Goal: Task Accomplishment & Management: Complete application form

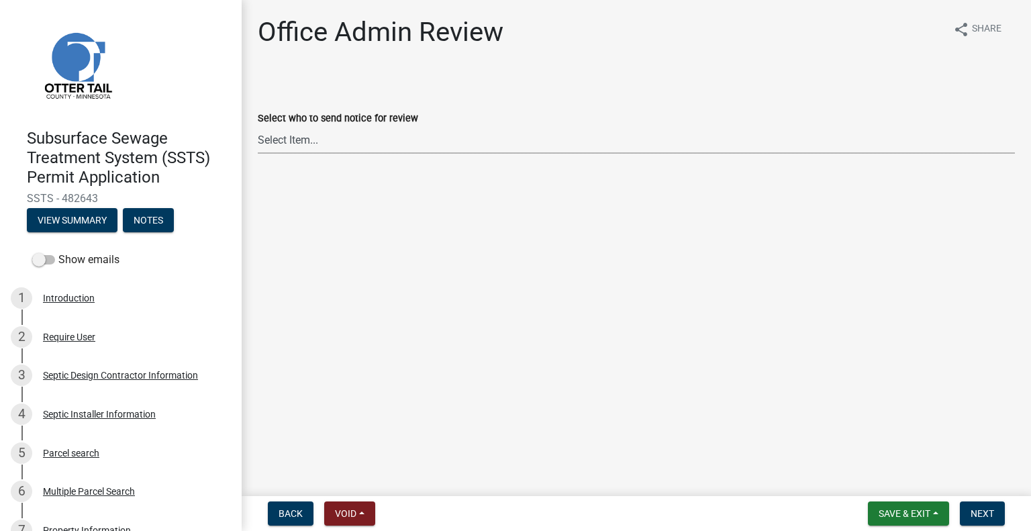
click at [392, 144] on select "Select Item... [PERSON_NAME] ([EMAIL_ADDRESS][DOMAIN_NAME]) [PERSON_NAME] ([EMA…" at bounding box center [636, 140] width 757 height 28
click at [258, 126] on select "Select Item... [PERSON_NAME] ([EMAIL_ADDRESS][DOMAIN_NAME]) [PERSON_NAME] ([EMA…" at bounding box center [636, 140] width 757 height 28
select select "587f38f5-c90e-4c12-9e10-d3e23909bbca"
click at [997, 514] on button "Next" at bounding box center [982, 514] width 45 height 24
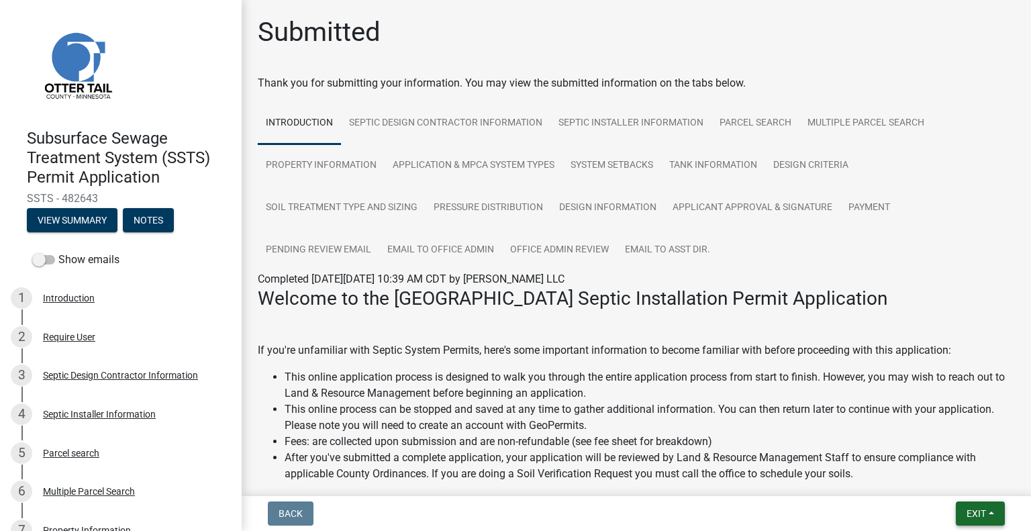
drag, startPoint x: 976, startPoint y: 519, endPoint x: 970, endPoint y: 499, distance: 21.0
click at [976, 519] on button "Exit" at bounding box center [980, 514] width 49 height 24
click at [964, 488] on button "Save & Exit" at bounding box center [952, 479] width 107 height 32
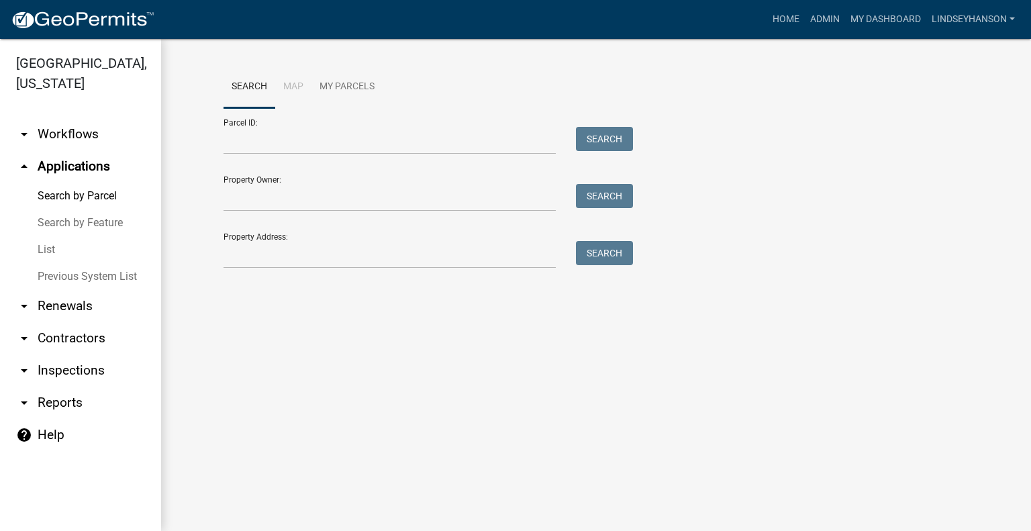
click at [77, 134] on link "arrow_drop_down Workflows" at bounding box center [80, 134] width 161 height 32
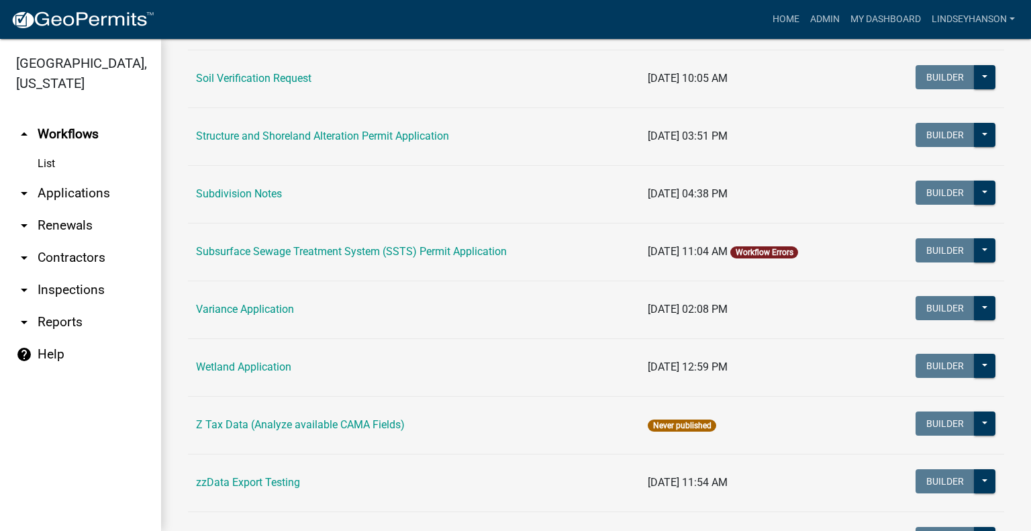
scroll to position [948, 0]
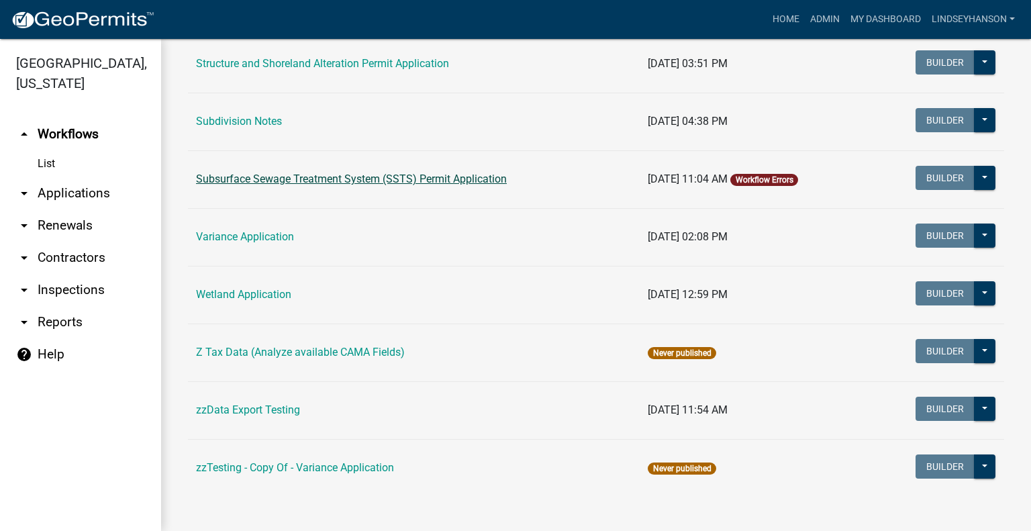
click at [406, 177] on link "Subsurface Sewage Treatment System (SSTS) Permit Application" at bounding box center [351, 179] width 311 height 13
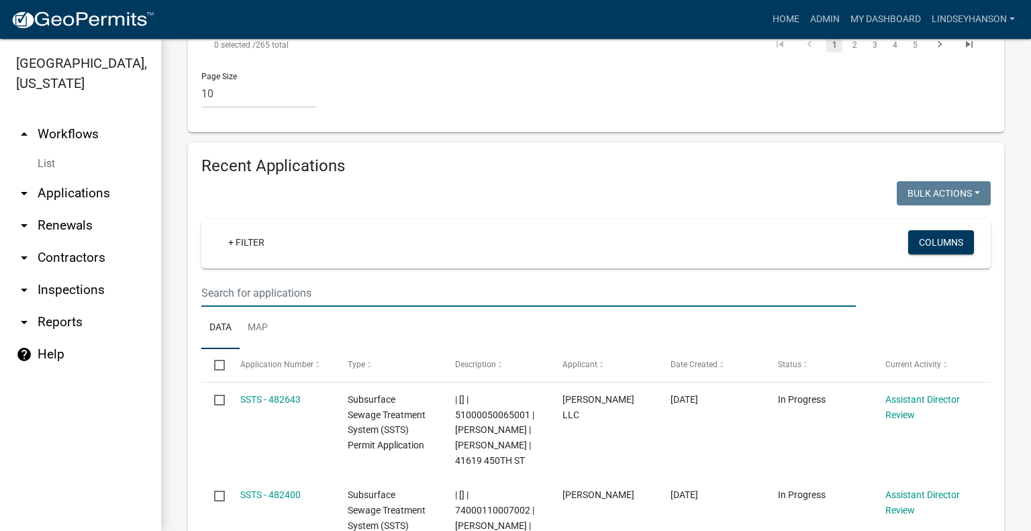
click at [548, 220] on wm-filter-builder "+ Filter Columns" at bounding box center [596, 263] width 790 height 87
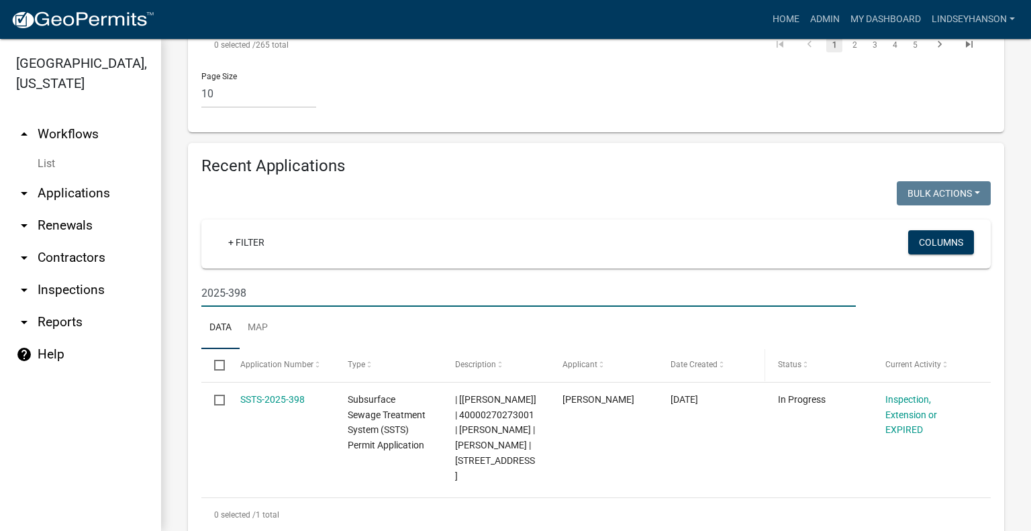
scroll to position [1485, 0]
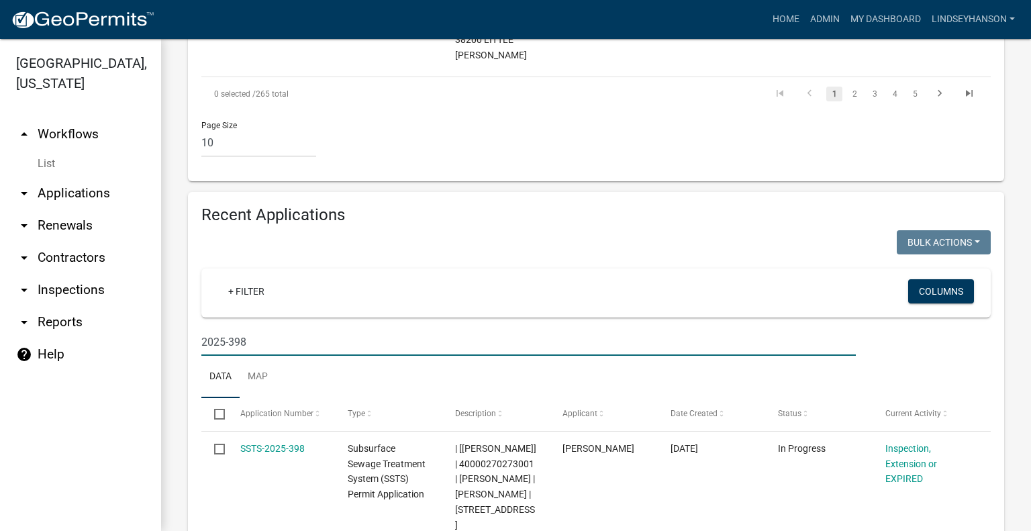
type input "2025-398"
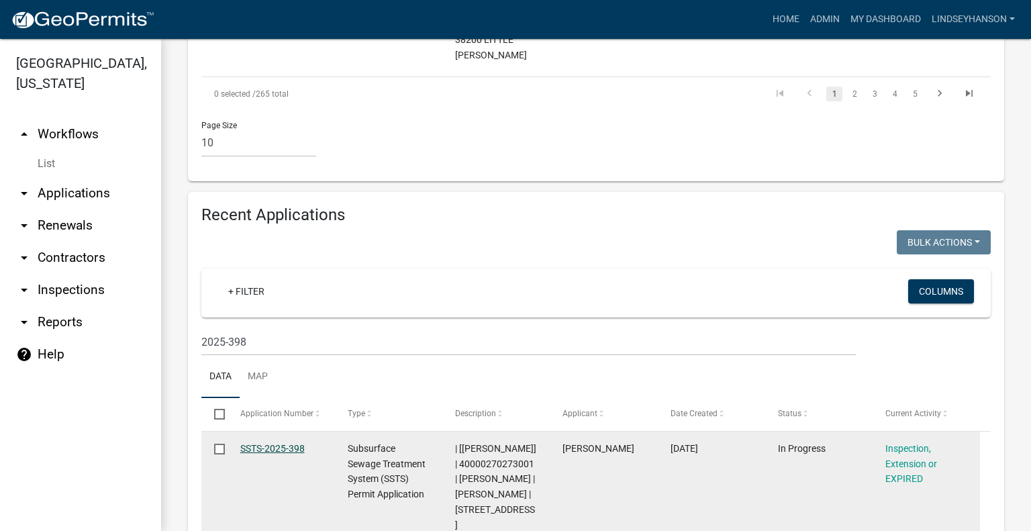
click at [273, 443] on link "SSTS-2025-398" at bounding box center [272, 448] width 64 height 11
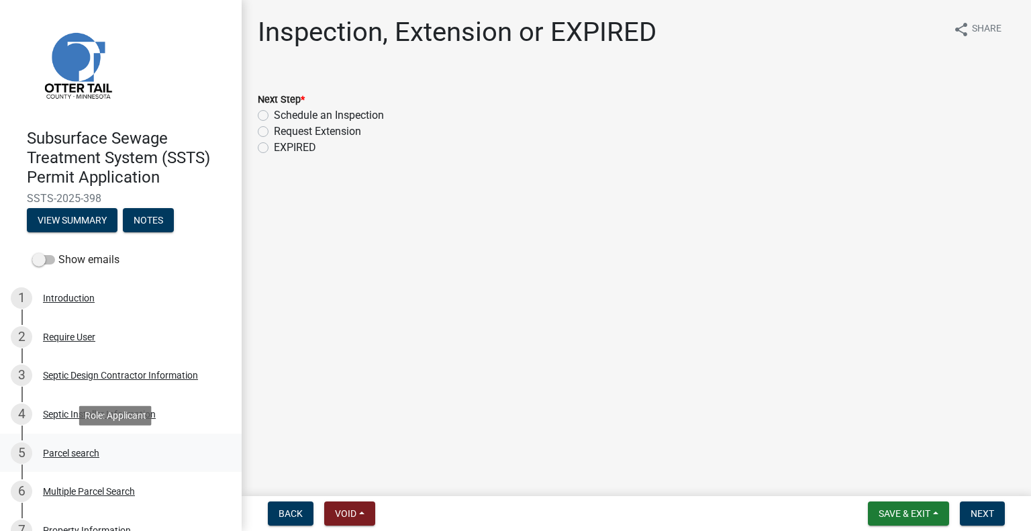
click at [69, 452] on div "Parcel search" at bounding box center [71, 453] width 56 height 9
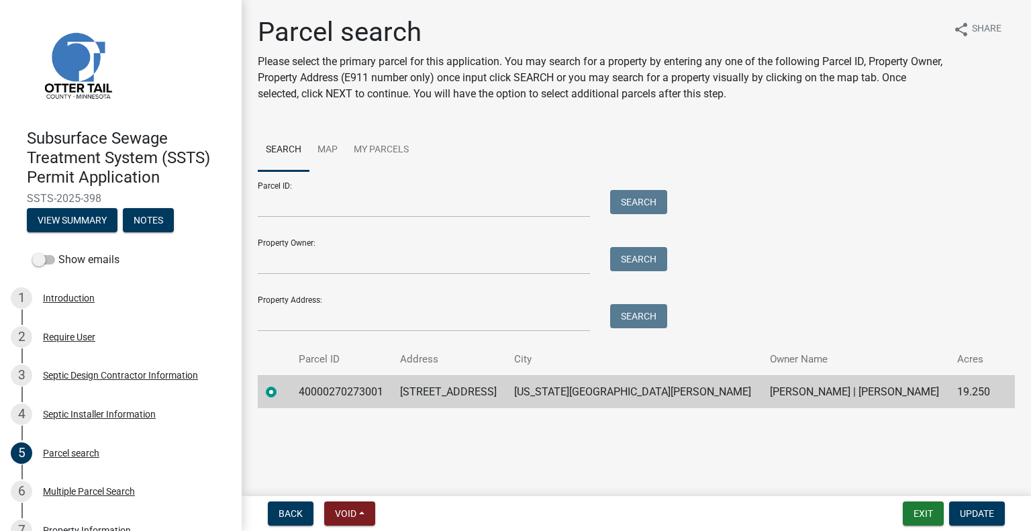
click at [340, 386] on td "40000270273001" at bounding box center [342, 391] width 102 height 33
copy td "40000270273001"
click at [481, 396] on td "55817 CO HWY 142" at bounding box center [449, 391] width 114 height 33
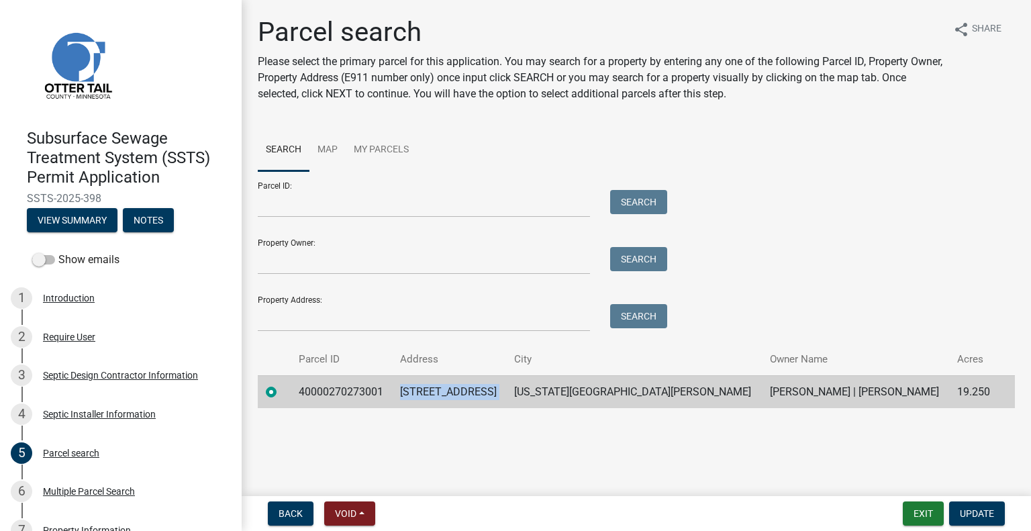
click at [481, 396] on td "55817 CO HWY 142" at bounding box center [449, 391] width 114 height 33
copy td "55817 CO HWY 142"
click at [615, 389] on td "NEW YORK MILLS" at bounding box center [634, 391] width 256 height 33
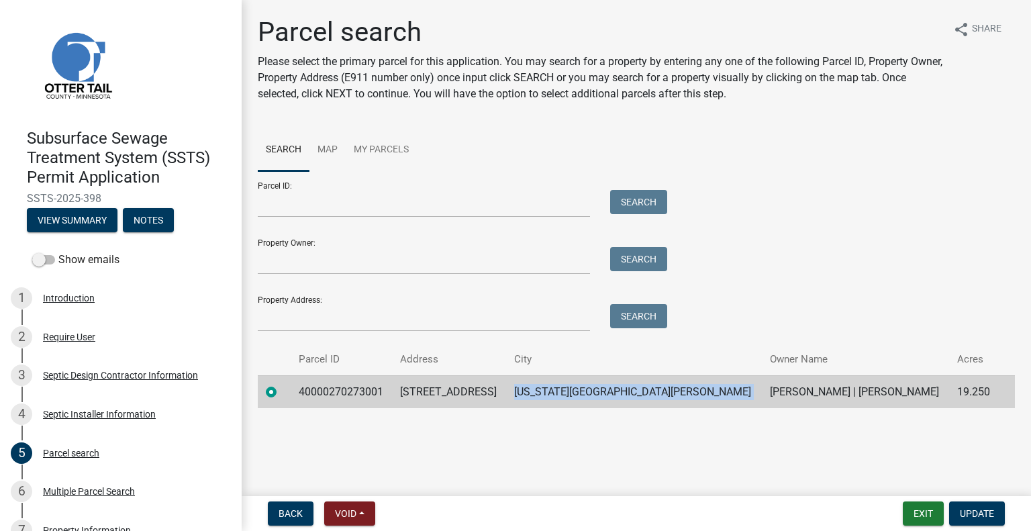
copy td "NEW YORK MILLS"
click at [762, 394] on td "BRADLEY J WELLER | BRIDGET T WELLER" at bounding box center [855, 391] width 187 height 33
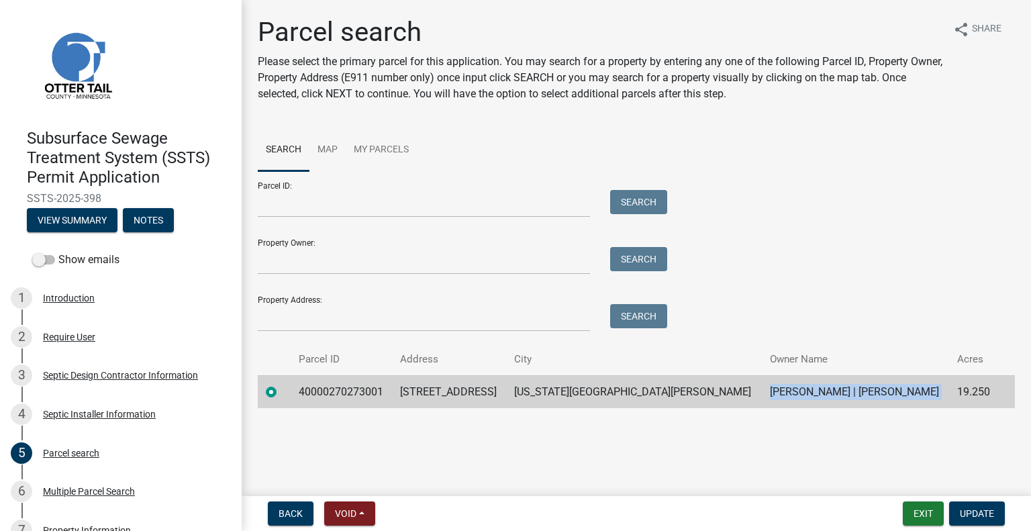
click at [762, 394] on td "BRADLEY J WELLER | BRIDGET T WELLER" at bounding box center [855, 391] width 187 height 33
copy td "BRADLEY J WELLER | BRIDGET T WELLER"
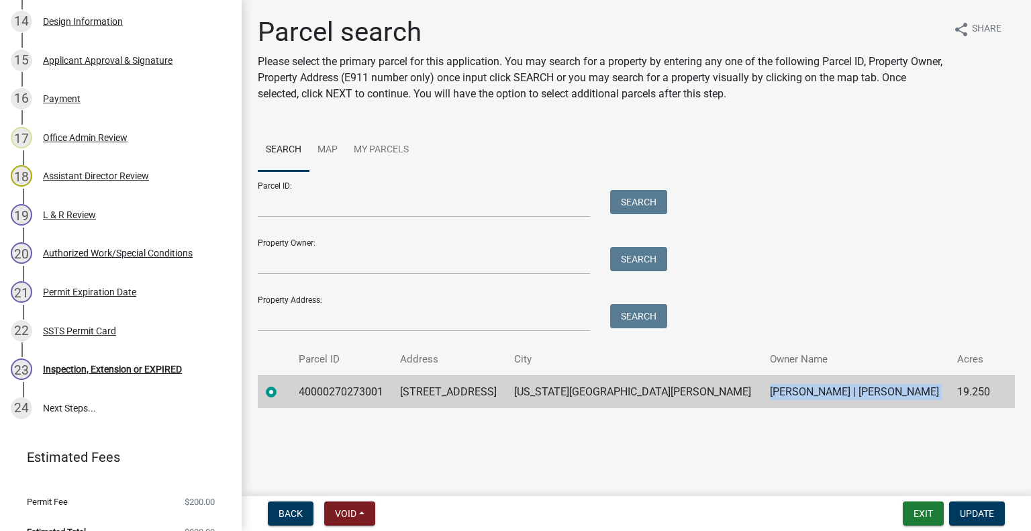
scroll to position [800, 0]
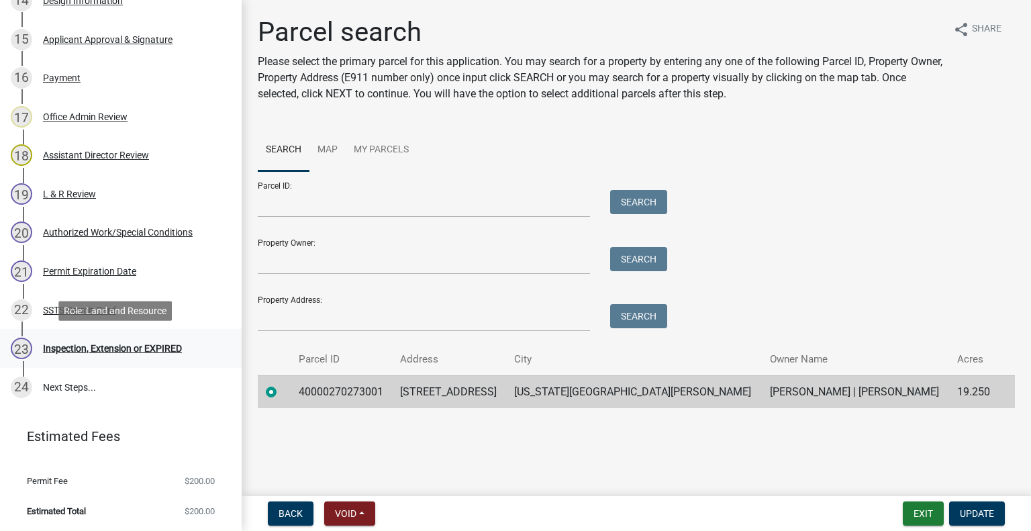
click at [137, 357] on div "23 Inspection, Extension or EXPIRED" at bounding box center [116, 348] width 210 height 21
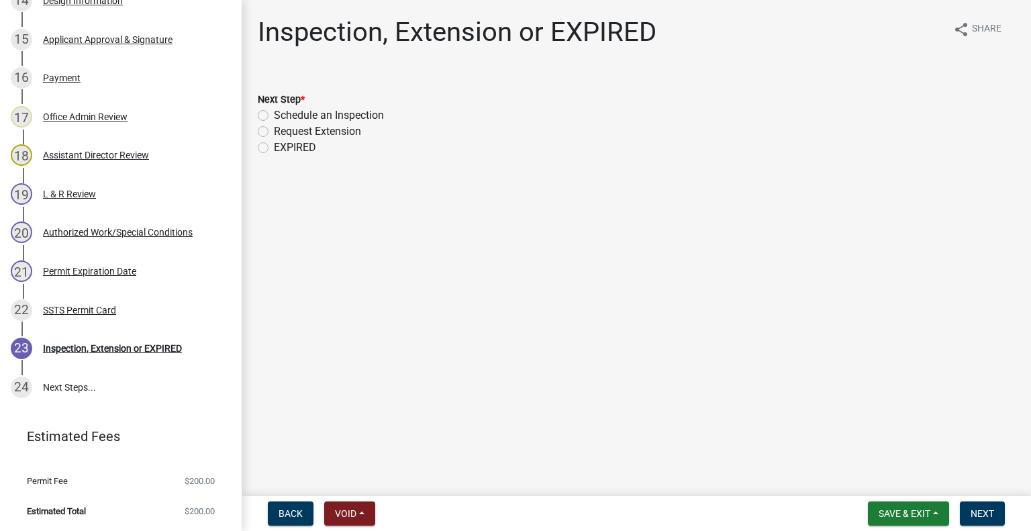
click at [309, 112] on label "Schedule an Inspection" at bounding box center [329, 115] width 110 height 16
click at [283, 112] on input "Schedule an Inspection" at bounding box center [278, 111] width 9 height 9
radio input "true"
click at [984, 517] on span "Next" at bounding box center [983, 513] width 24 height 11
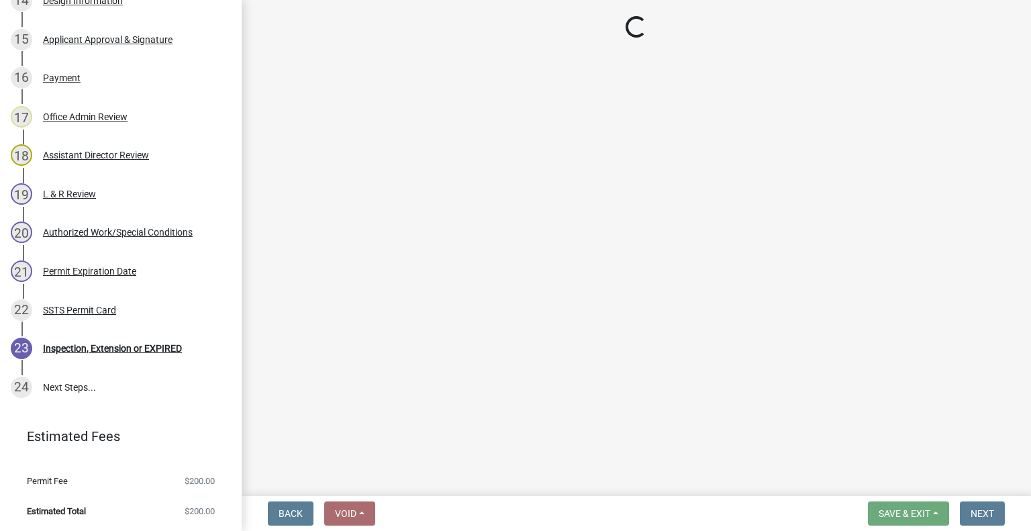
scroll to position [839, 0]
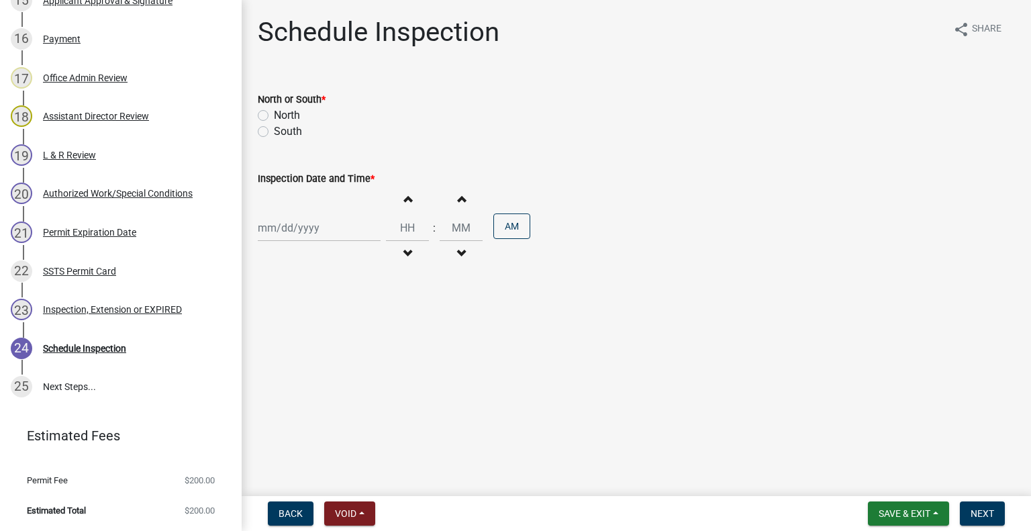
click at [290, 111] on label "North" at bounding box center [287, 115] width 26 height 16
click at [283, 111] on input "North" at bounding box center [278, 111] width 9 height 9
radio input "true"
click at [295, 221] on div at bounding box center [319, 228] width 123 height 28
select select "9"
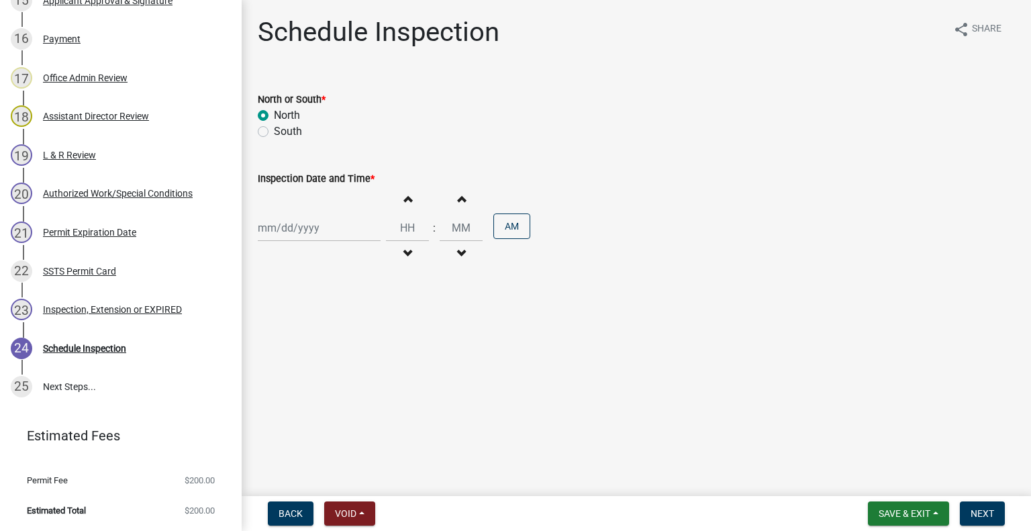
select select "2025"
click at [316, 357] on div "24" at bounding box center [314, 363] width 21 height 21
type input "09/24/2025"
click at [404, 250] on span "button" at bounding box center [407, 253] width 7 height 11
type input "11"
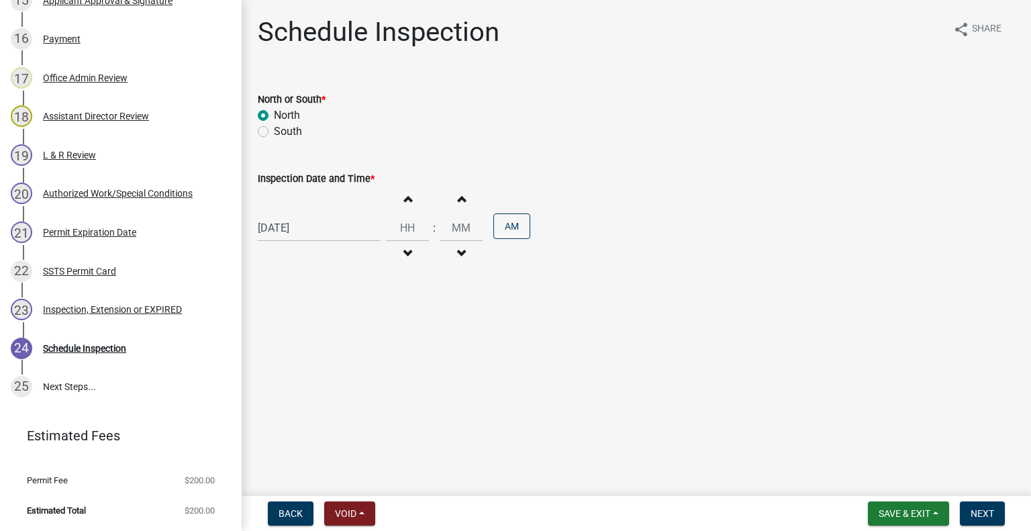
type input "00"
click at [404, 250] on span "button" at bounding box center [407, 253] width 7 height 11
type input "10"
click at [524, 214] on div "PM" at bounding box center [512, 228] width 37 height 29
click at [519, 219] on button "PM" at bounding box center [512, 227] width 37 height 26
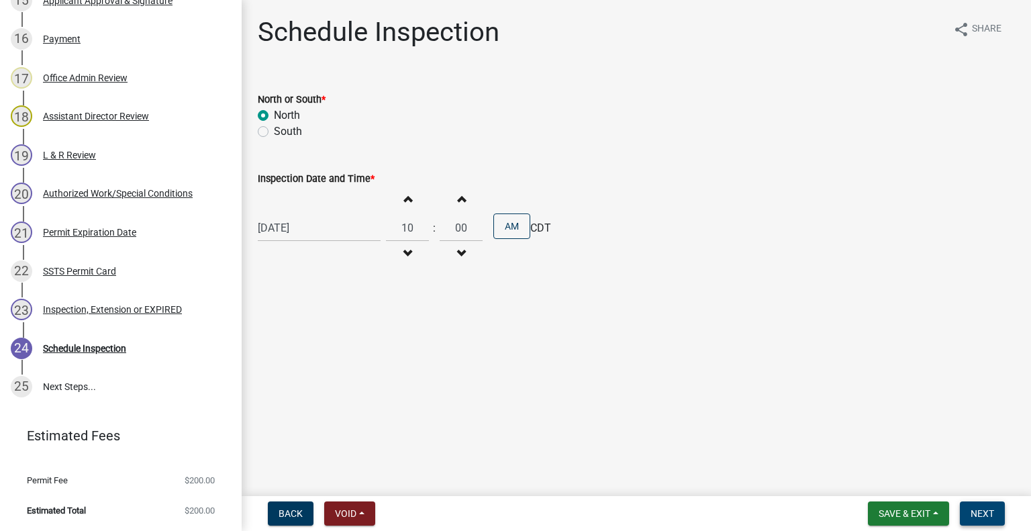
click at [988, 504] on button "Next" at bounding box center [982, 514] width 45 height 24
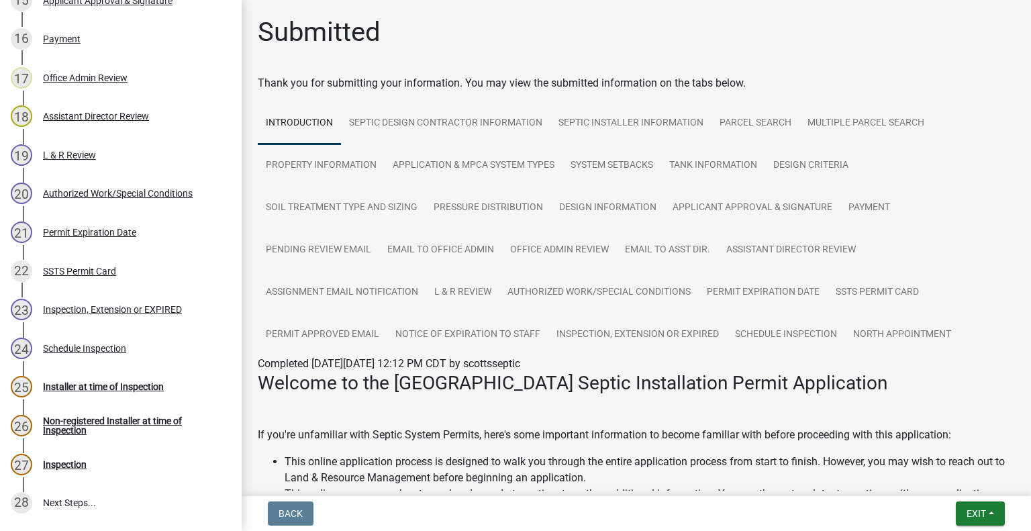
scroll to position [956, 0]
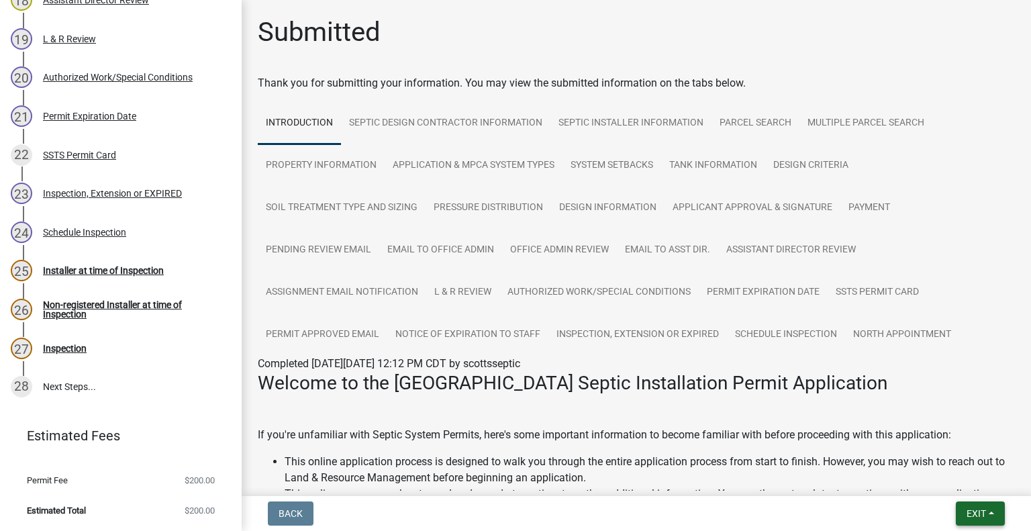
click at [973, 508] on span "Exit" at bounding box center [976, 513] width 19 height 11
click at [965, 491] on button "Save & Exit" at bounding box center [952, 479] width 107 height 32
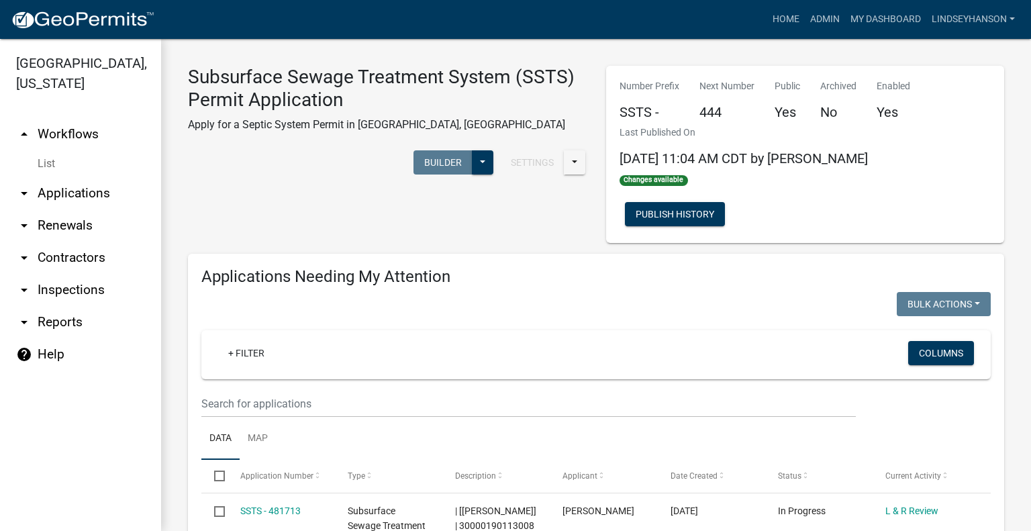
click at [116, 191] on link "arrow_drop_down Applications" at bounding box center [80, 193] width 161 height 32
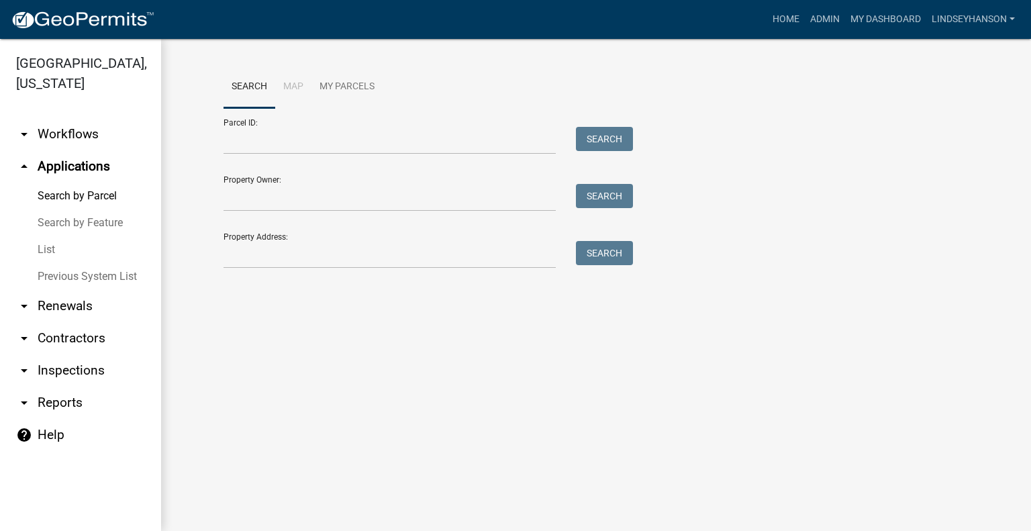
click at [92, 124] on link "arrow_drop_down Workflows" at bounding box center [80, 134] width 161 height 32
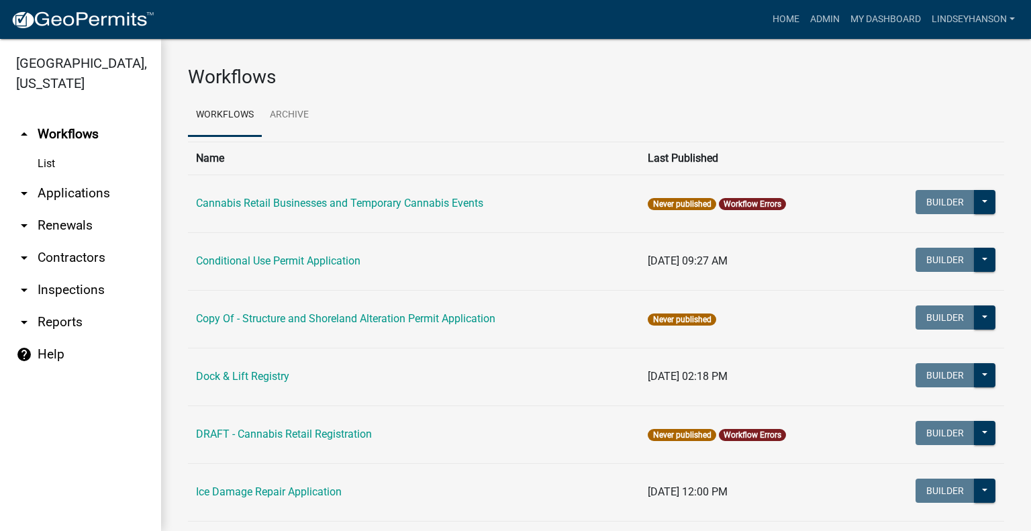
click at [99, 183] on link "arrow_drop_down Applications" at bounding box center [80, 193] width 161 height 32
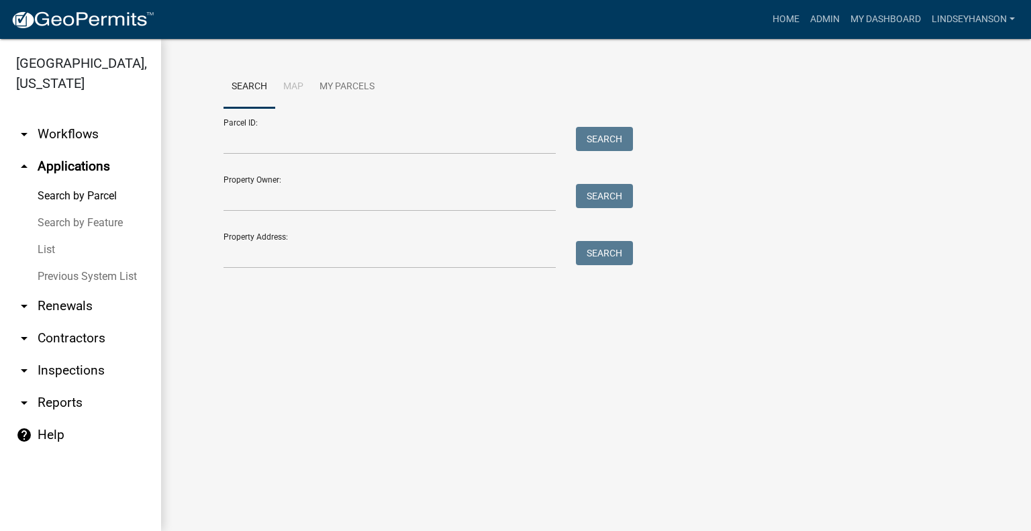
click at [54, 138] on link "arrow_drop_down Workflows" at bounding box center [80, 134] width 161 height 32
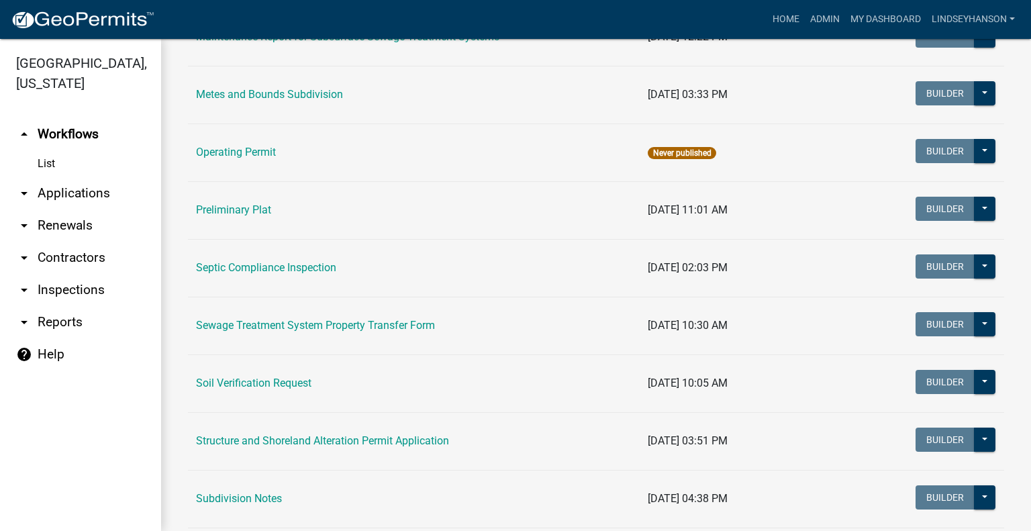
scroll to position [584, 0]
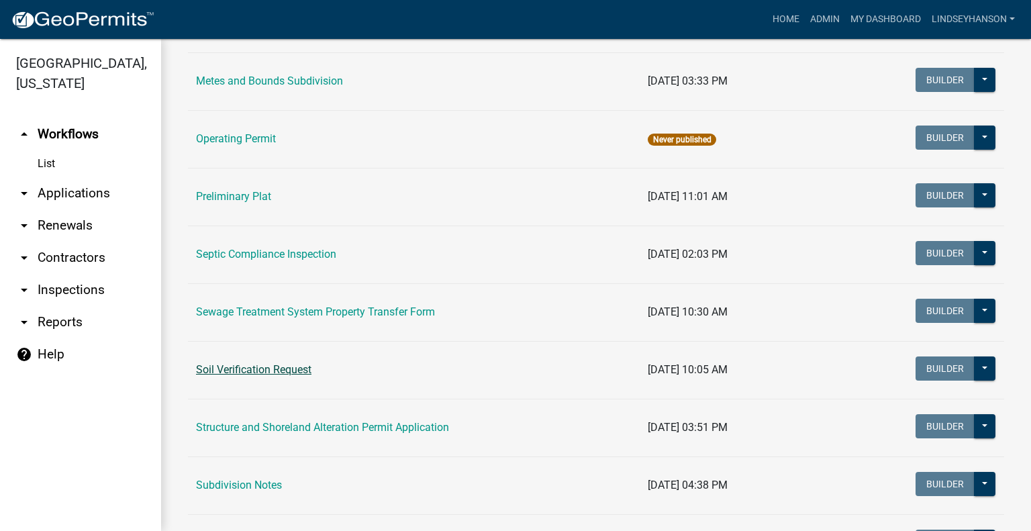
click at [275, 369] on link "Soil Verification Request" at bounding box center [254, 369] width 116 height 13
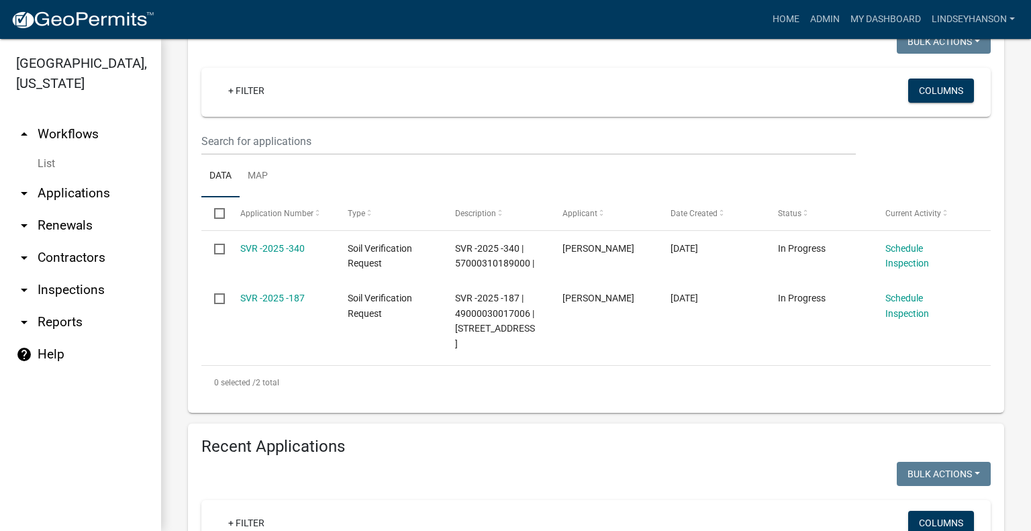
scroll to position [254, 0]
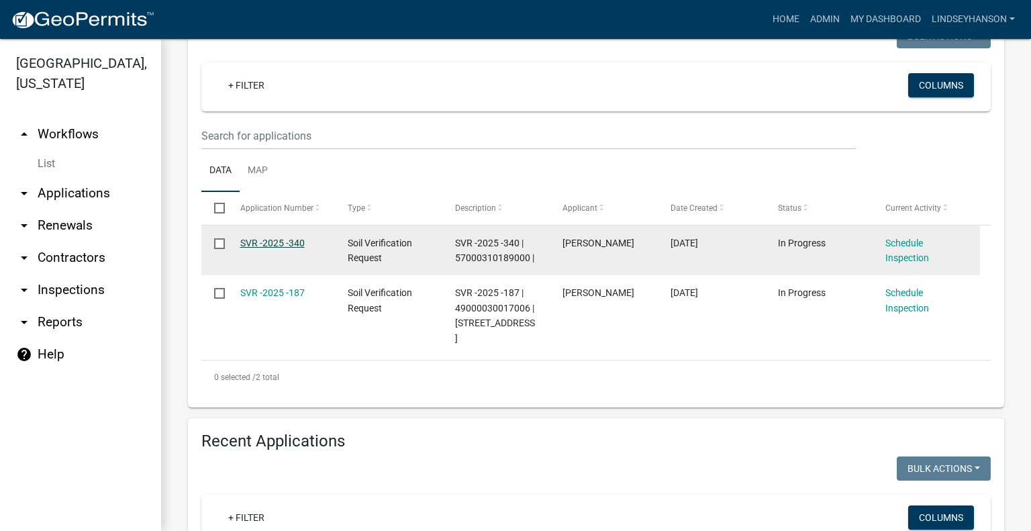
click at [293, 244] on link "SVR -2025 -340" at bounding box center [272, 243] width 64 height 11
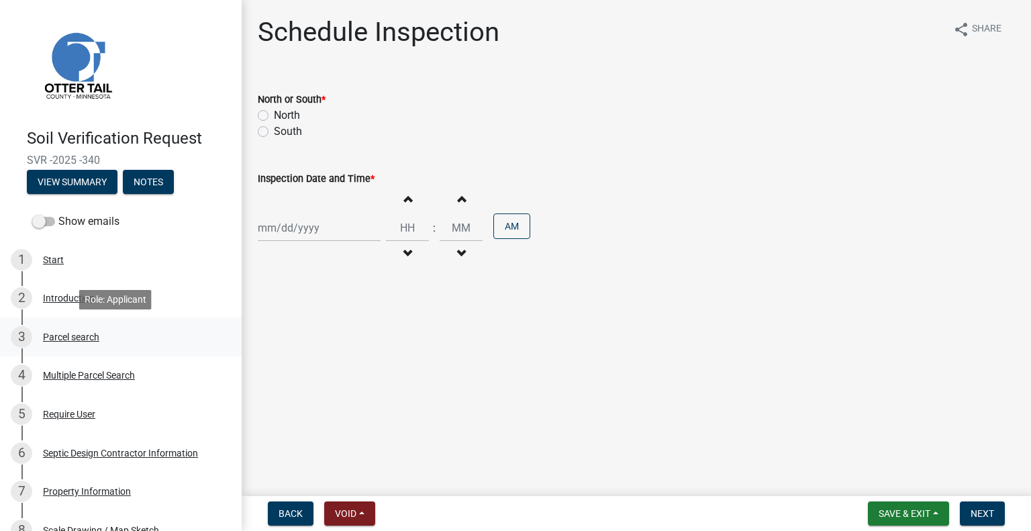
click at [62, 339] on div "Parcel search" at bounding box center [71, 336] width 56 height 9
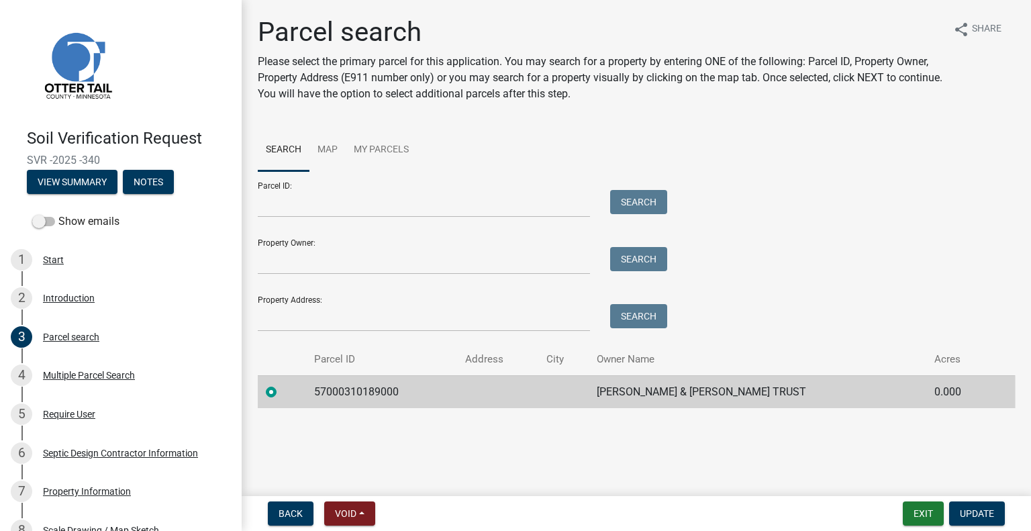
click at [338, 392] on td "57000310189000" at bounding box center [381, 391] width 151 height 33
copy td "57000310189000"
click at [710, 394] on td "STEVEN & CAROL BRIMHALL TRUST" at bounding box center [758, 391] width 338 height 33
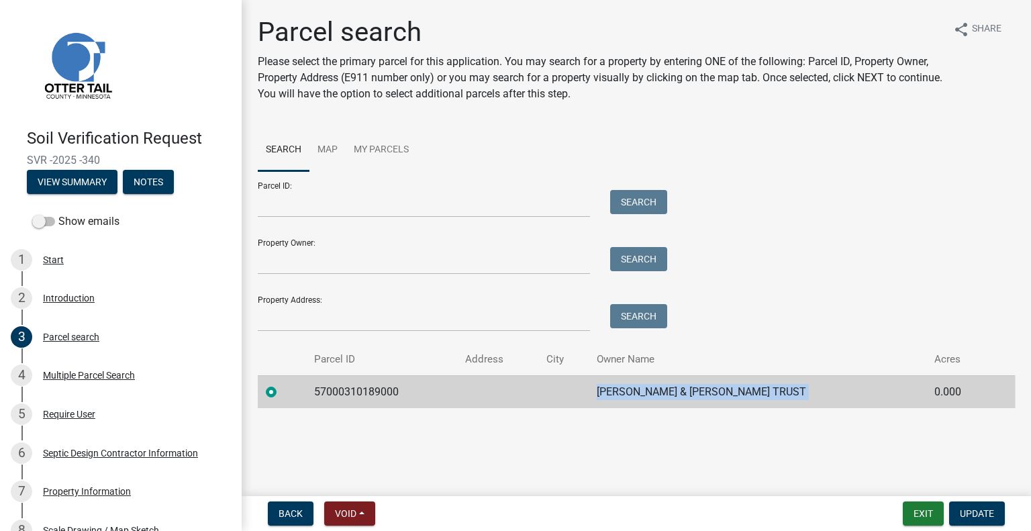
click at [710, 394] on td "STEVEN & CAROL BRIMHALL TRUST" at bounding box center [758, 391] width 338 height 33
copy td "STEVEN & CAROL BRIMHALL TRUST"
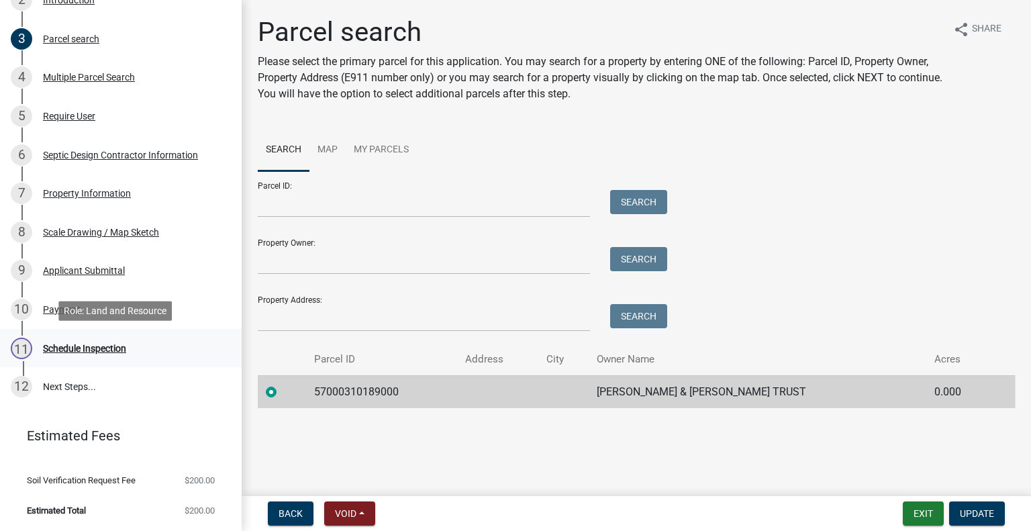
click at [151, 349] on div "11 Schedule Inspection" at bounding box center [116, 348] width 210 height 21
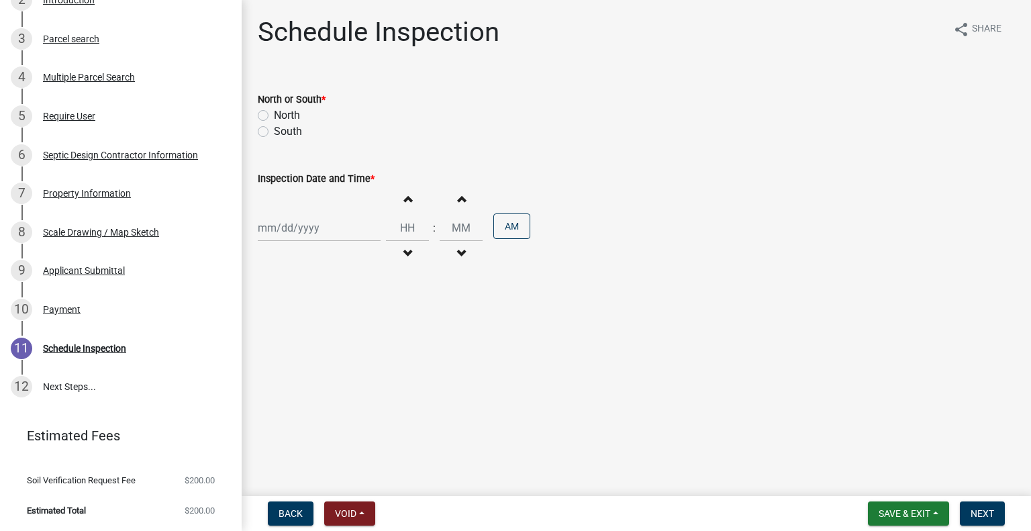
click at [290, 131] on label "South" at bounding box center [288, 132] width 28 height 16
click at [283, 131] on input "South" at bounding box center [278, 128] width 9 height 9
radio input "true"
click at [281, 109] on label "North" at bounding box center [287, 115] width 26 height 16
click at [281, 109] on input "North" at bounding box center [278, 111] width 9 height 9
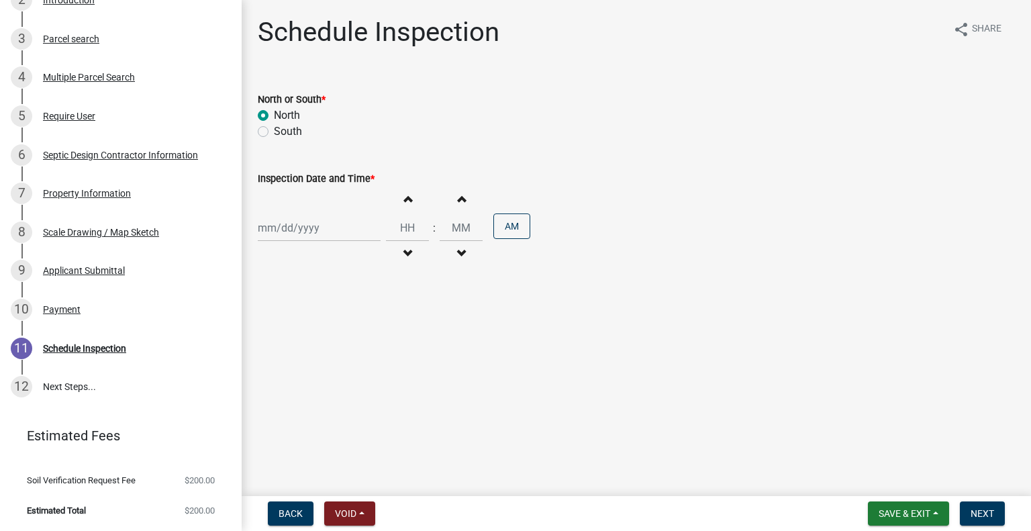
radio input "true"
click at [293, 201] on div "Increment hours Decrement hours : Increment minutes Decrement minutes AM" at bounding box center [636, 228] width 757 height 83
click at [298, 228] on div at bounding box center [319, 228] width 123 height 28
select select "9"
select select "2025"
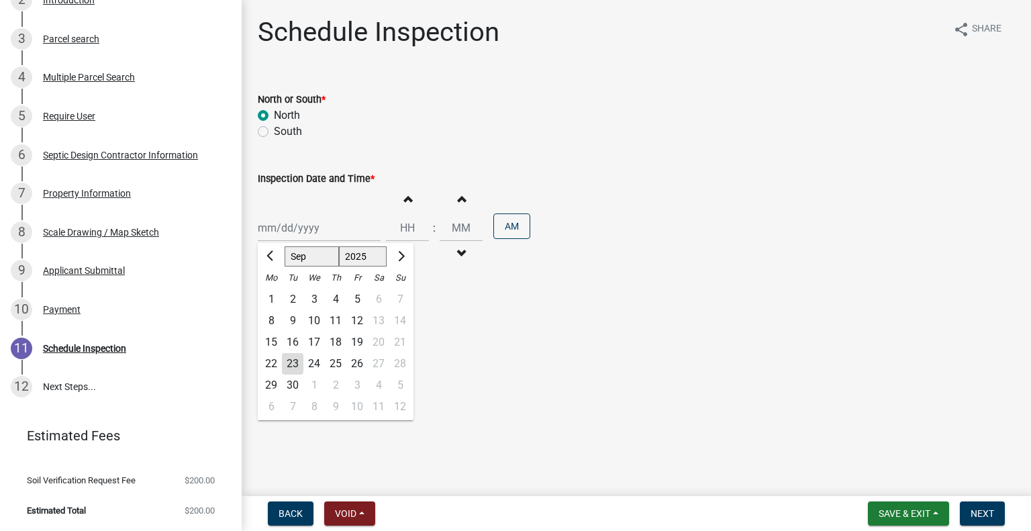
click at [317, 363] on div "24" at bounding box center [314, 363] width 21 height 21
type input "09/24/2025"
click at [402, 261] on button "Decrement hours" at bounding box center [408, 254] width 28 height 24
type input "11"
type input "00"
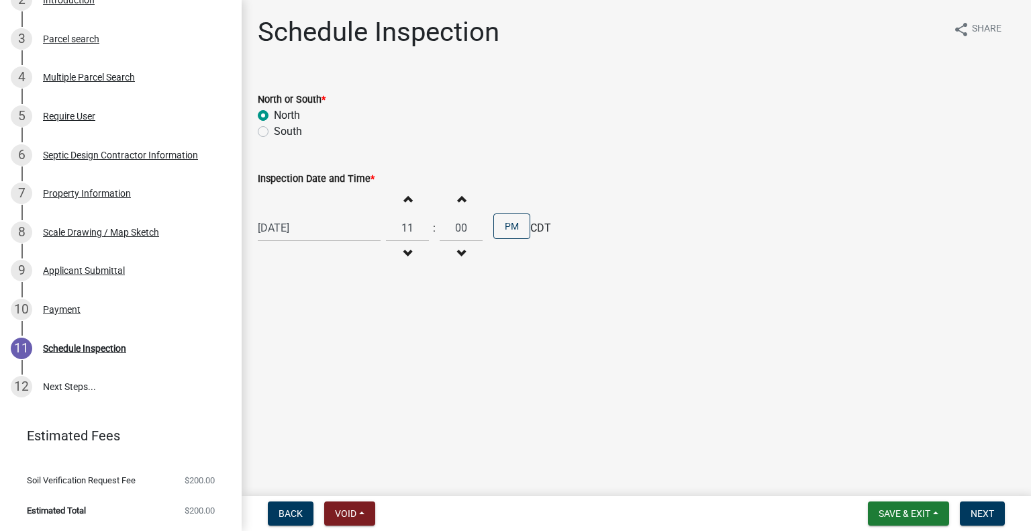
click at [403, 190] on button "Increment hours" at bounding box center [408, 199] width 28 height 24
type input "12"
click at [508, 221] on button "AM" at bounding box center [512, 227] width 37 height 26
click at [975, 506] on button "Next" at bounding box center [982, 514] width 45 height 24
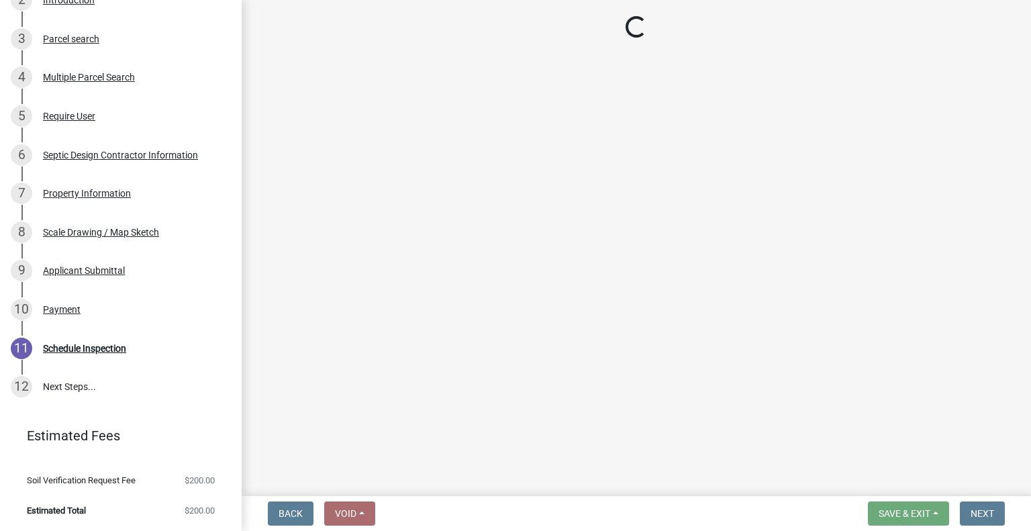
scroll to position [336, 0]
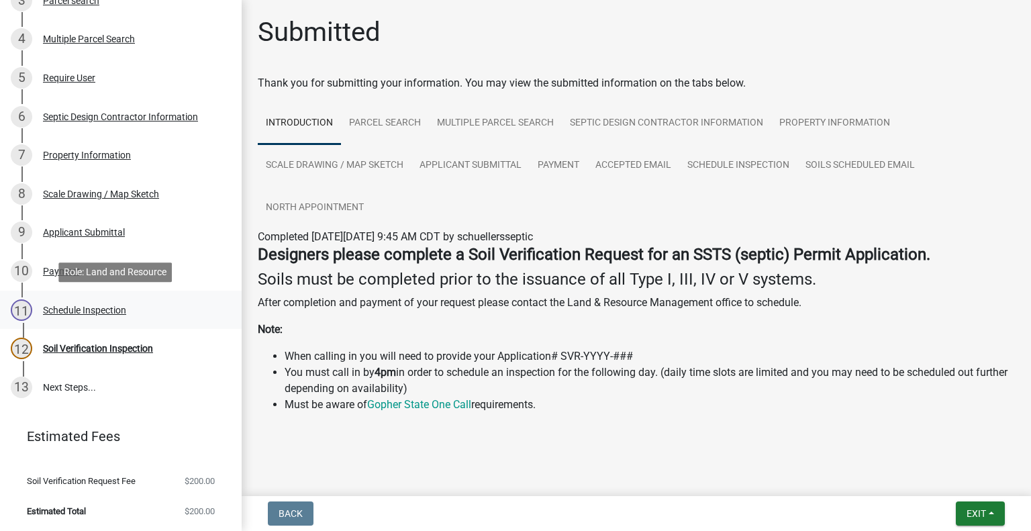
click at [122, 318] on div "11 Schedule Inspection" at bounding box center [116, 310] width 210 height 21
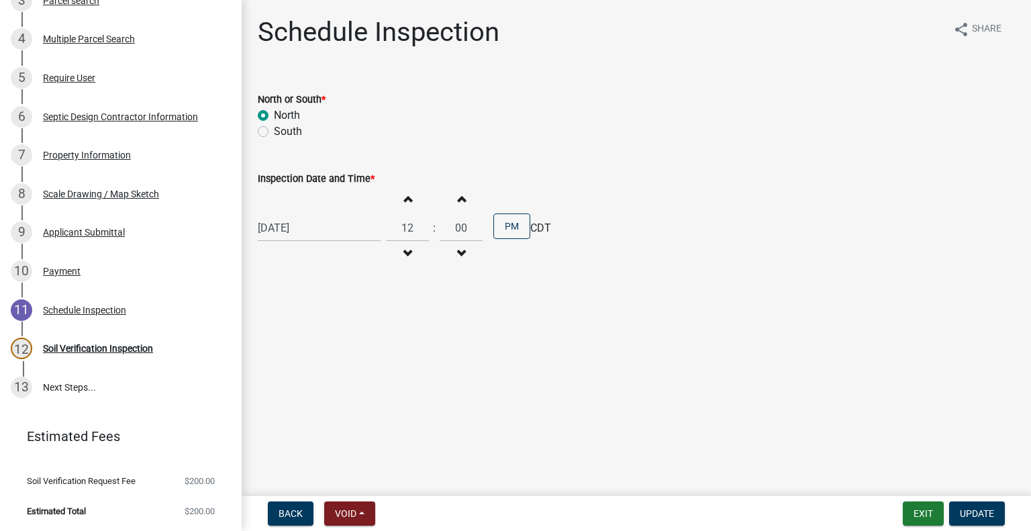
click at [293, 135] on label "South" at bounding box center [288, 132] width 28 height 16
click at [283, 132] on input "South" at bounding box center [278, 128] width 9 height 9
radio input "true"
click at [997, 512] on button "Update" at bounding box center [978, 514] width 56 height 24
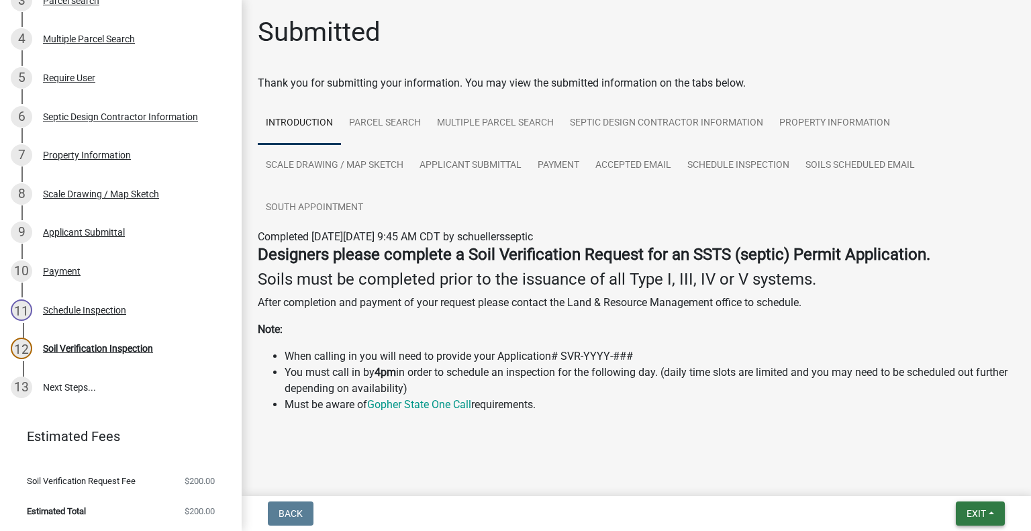
click at [991, 520] on button "Exit" at bounding box center [980, 514] width 49 height 24
click at [948, 492] on button "Save & Exit" at bounding box center [952, 479] width 107 height 32
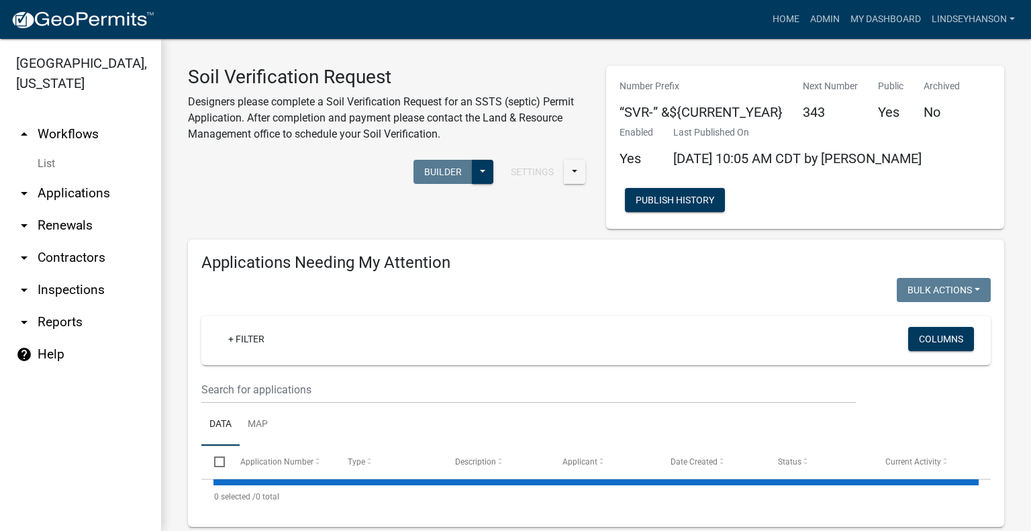
click at [102, 193] on link "arrow_drop_down Applications" at bounding box center [80, 193] width 161 height 32
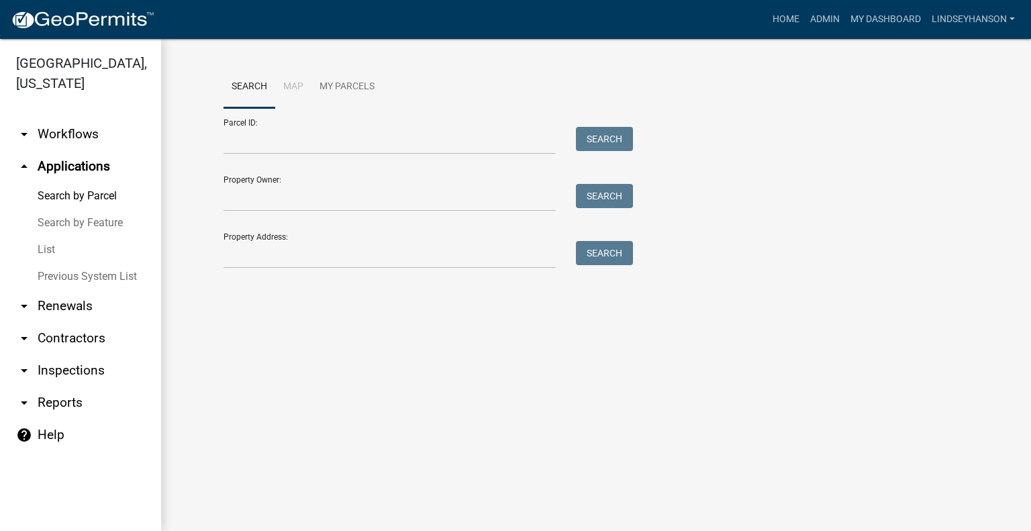
click at [55, 132] on link "arrow_drop_down Workflows" at bounding box center [80, 134] width 161 height 32
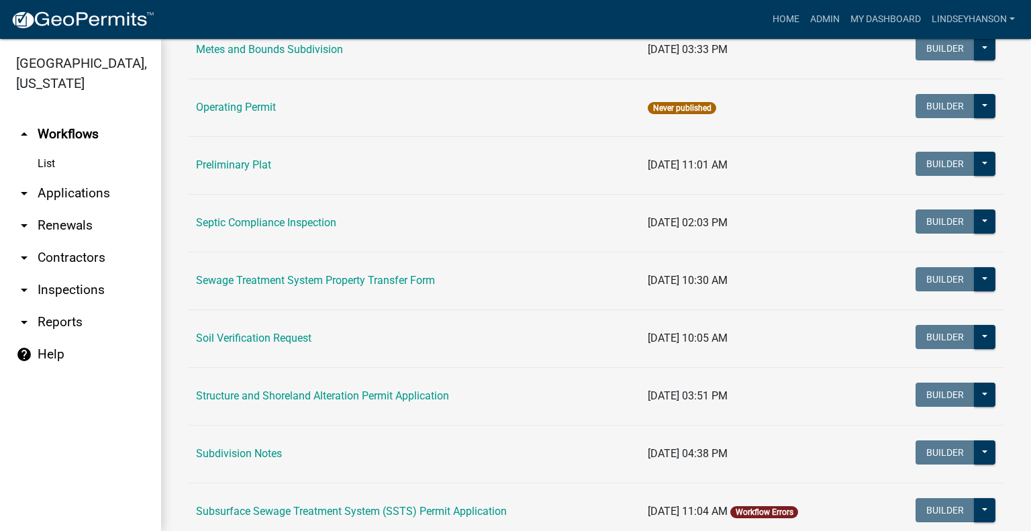
scroll to position [623, 0]
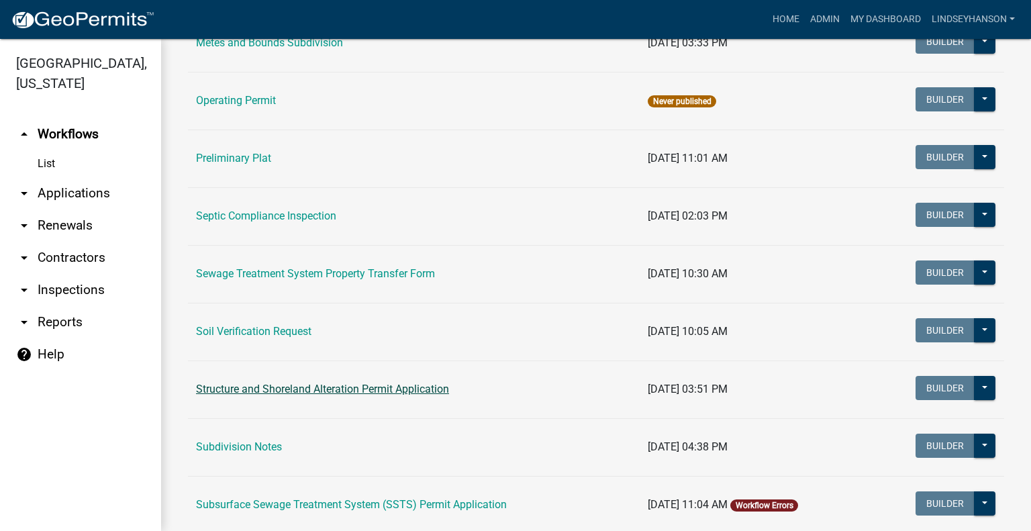
click at [379, 386] on link "Structure and Shoreland Alteration Permit Application" at bounding box center [322, 389] width 253 height 13
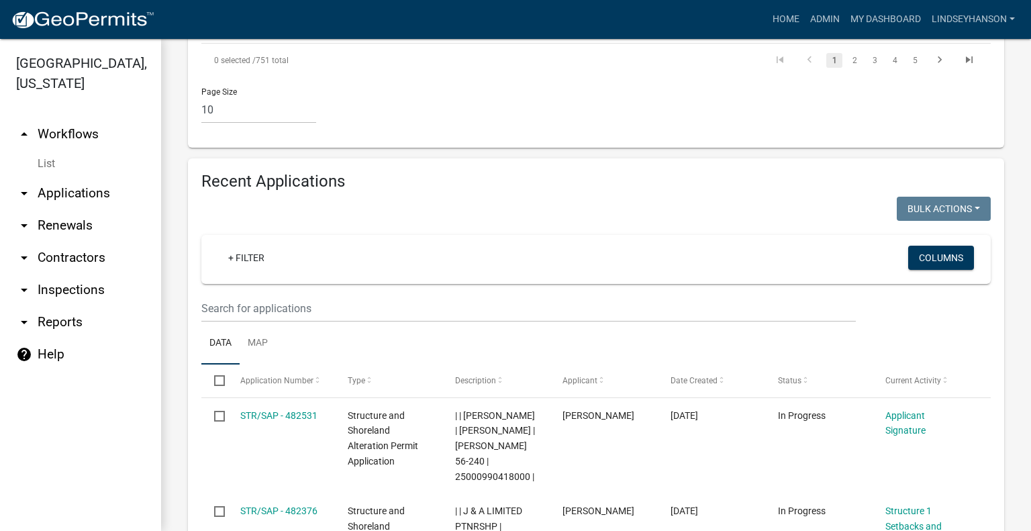
scroll to position [1517, 0]
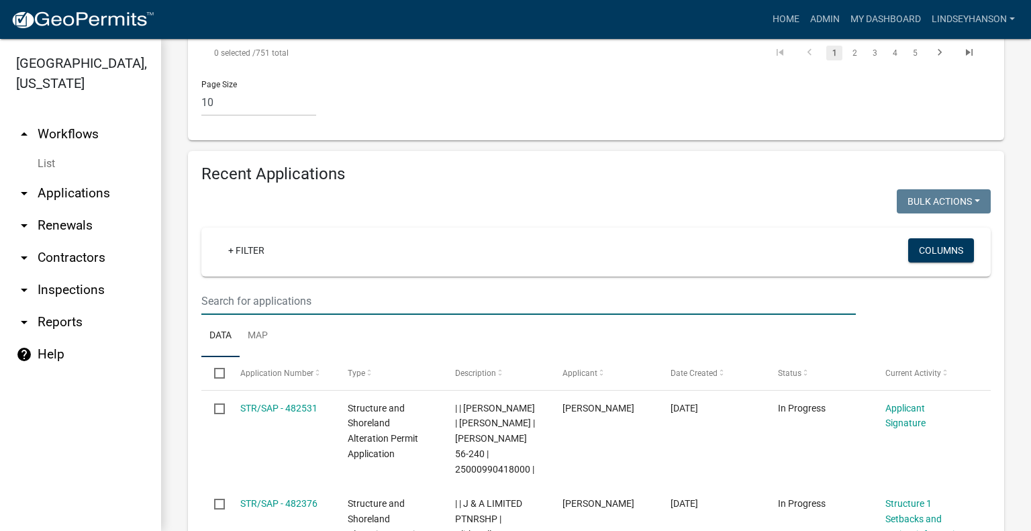
click at [379, 315] on input "text" at bounding box center [528, 301] width 655 height 28
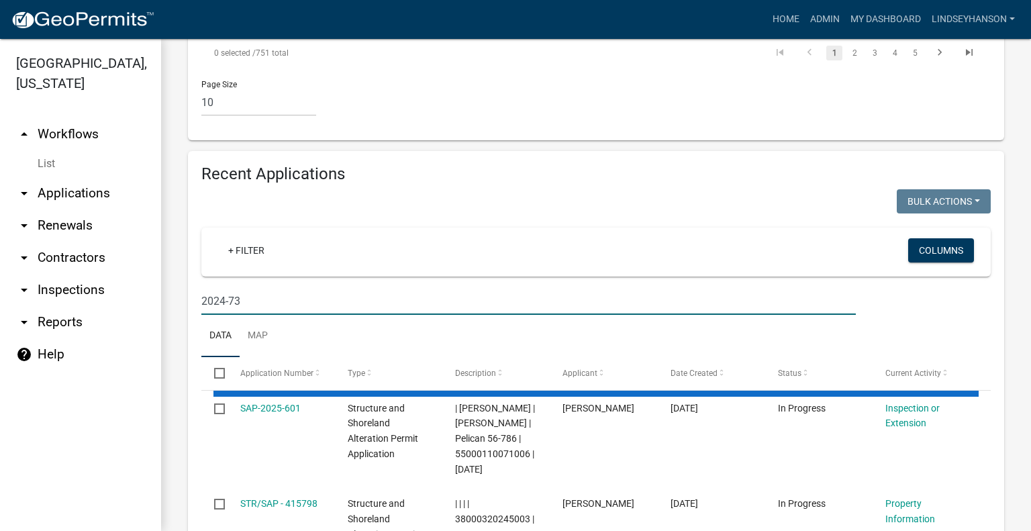
type input "2024-731"
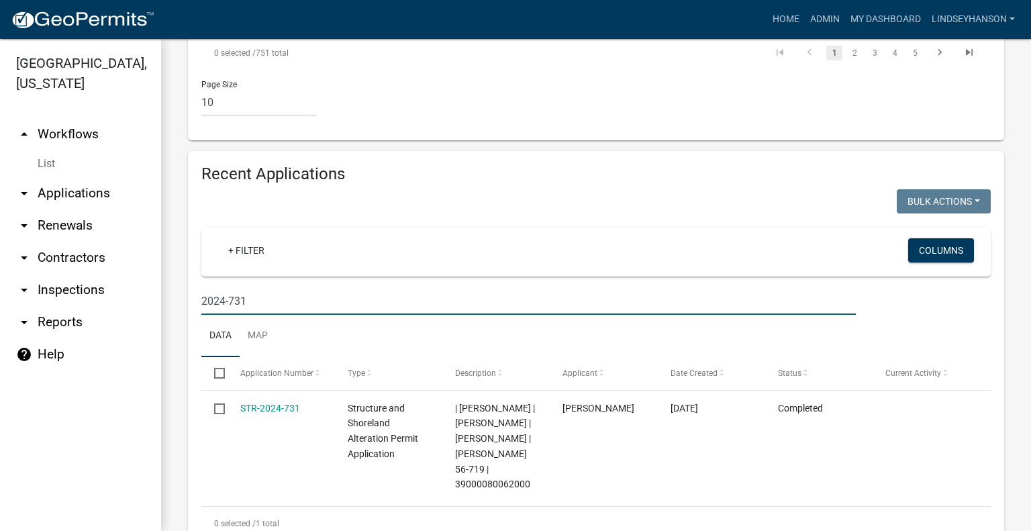
click at [89, 191] on link "arrow_drop_down Applications" at bounding box center [80, 193] width 161 height 32
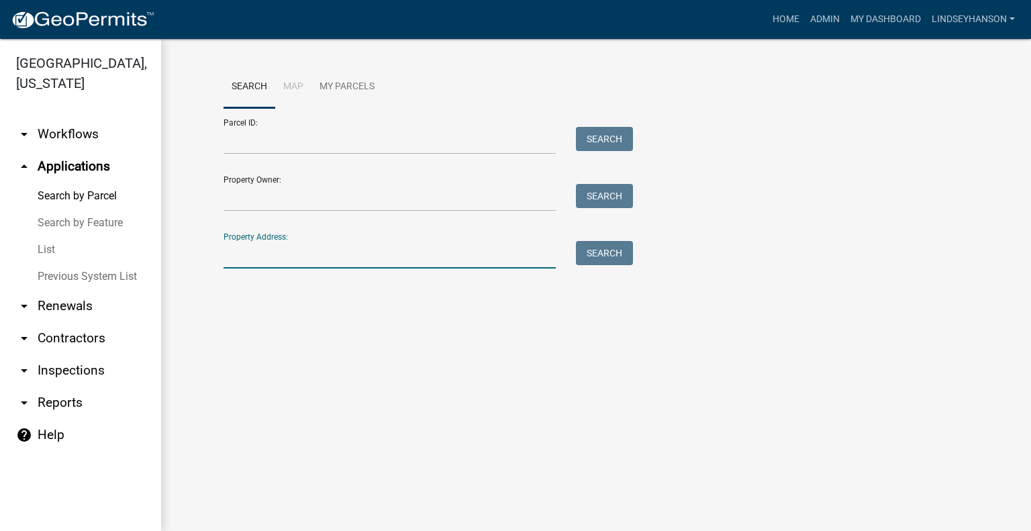
click at [324, 260] on input "Property Address:" at bounding box center [390, 255] width 332 height 28
click at [58, 132] on link "arrow_drop_down Workflows" at bounding box center [80, 134] width 161 height 32
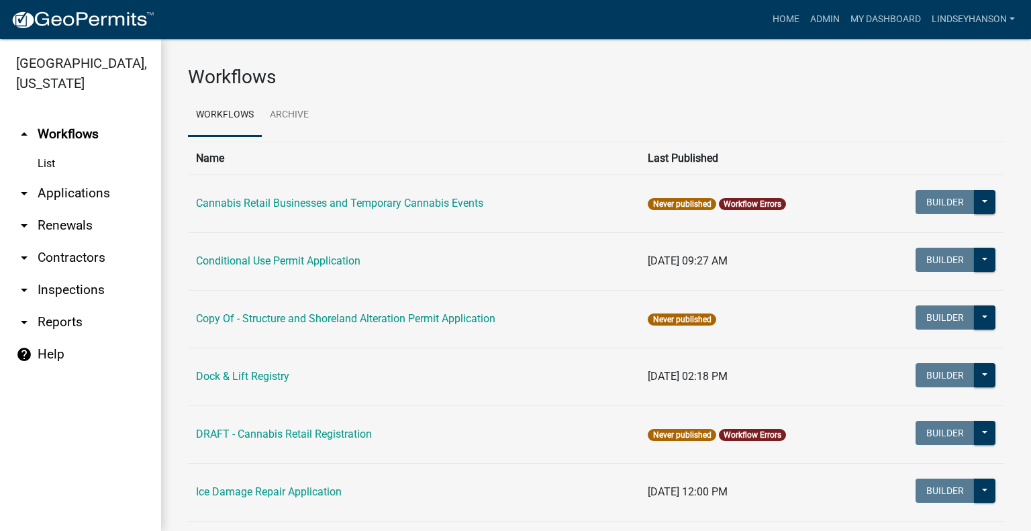
click at [75, 195] on link "arrow_drop_down Applications" at bounding box center [80, 193] width 161 height 32
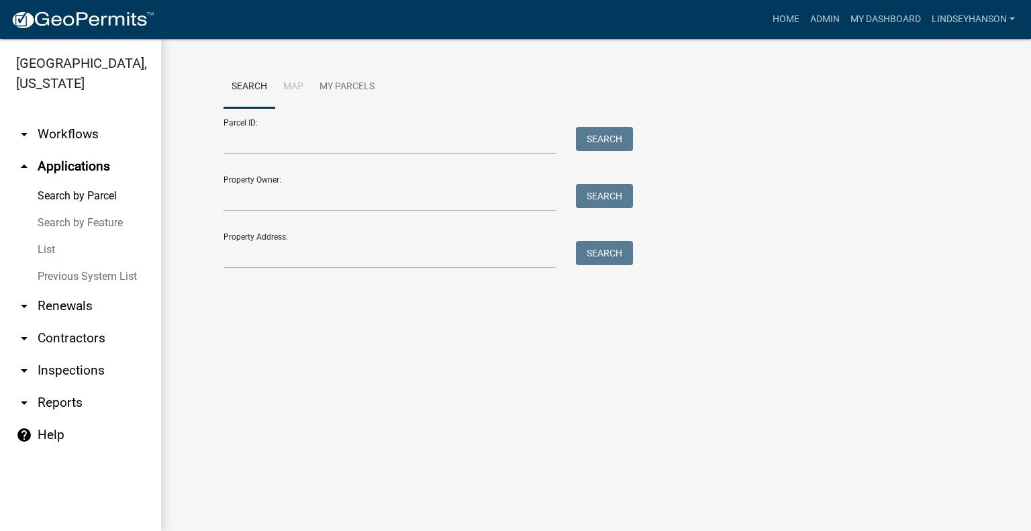
click at [89, 152] on link "arrow_drop_up Applications" at bounding box center [80, 166] width 161 height 32
click at [90, 142] on link "arrow_drop_down Workflows" at bounding box center [80, 134] width 161 height 32
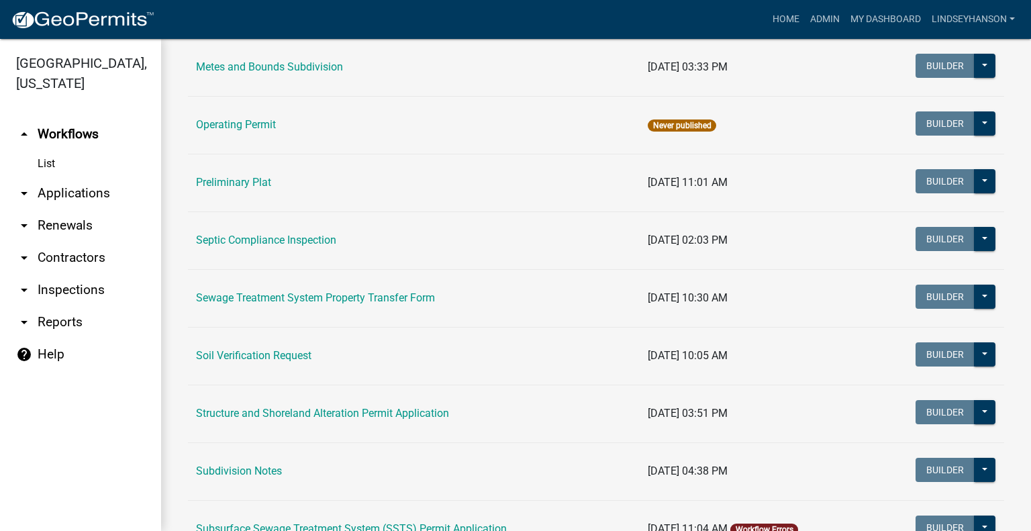
scroll to position [600, 0]
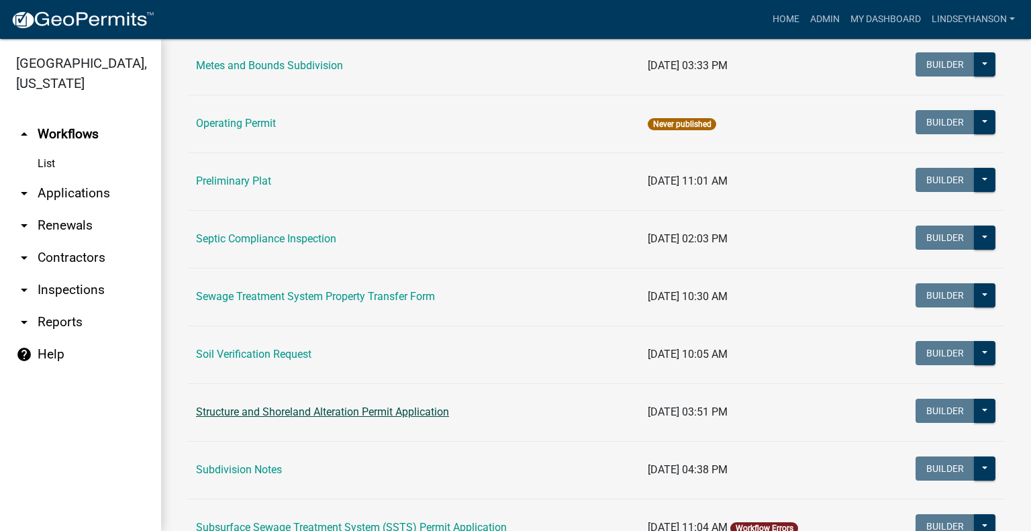
click at [420, 411] on link "Structure and Shoreland Alteration Permit Application" at bounding box center [322, 412] width 253 height 13
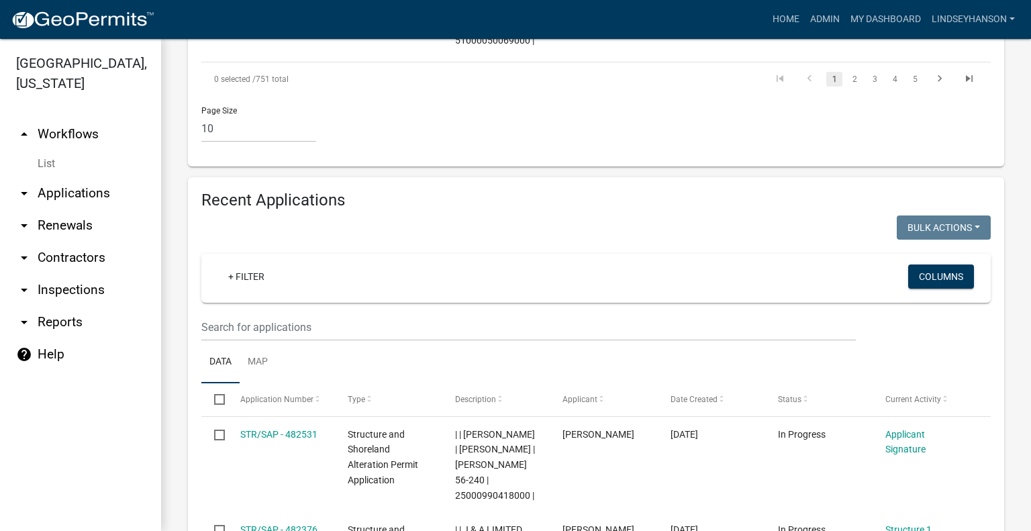
scroll to position [1493, 0]
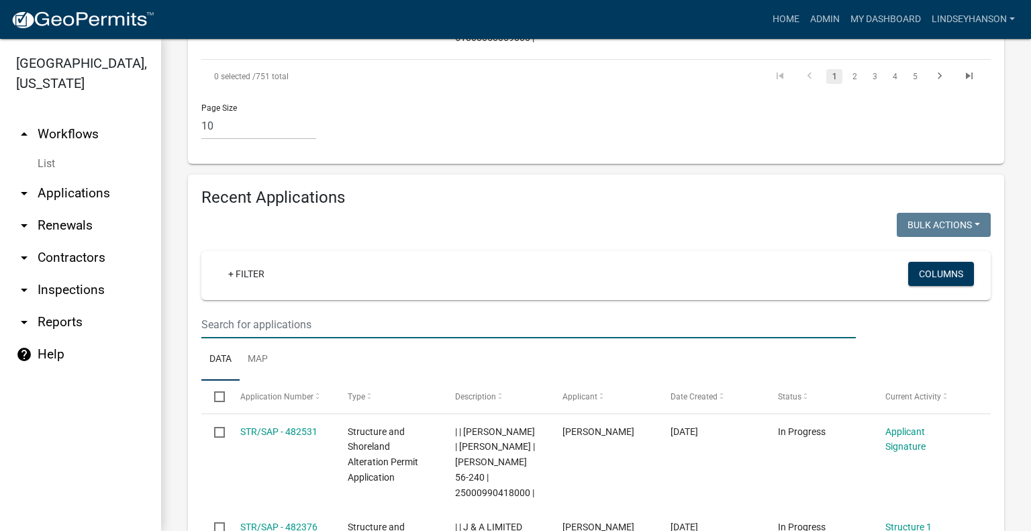
click at [509, 338] on input "text" at bounding box center [528, 325] width 655 height 28
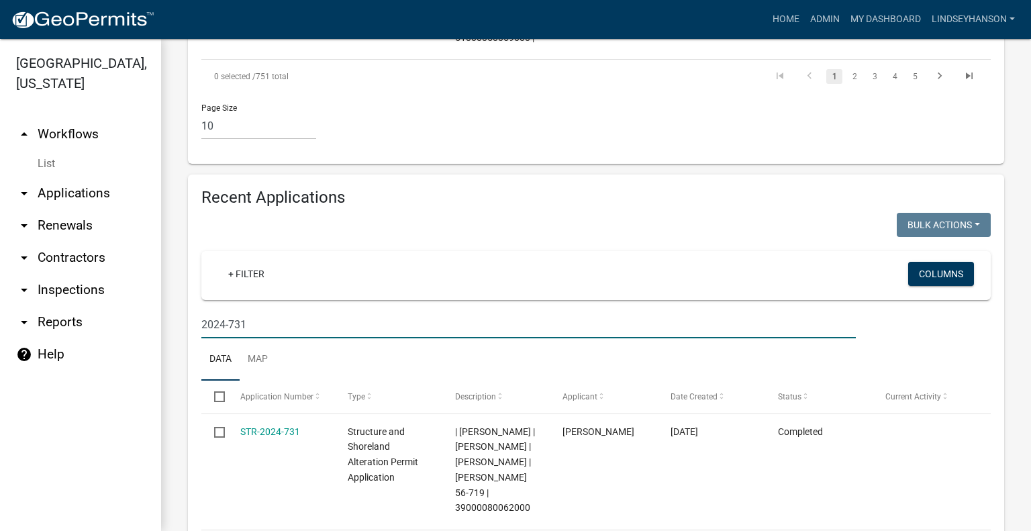
type input "2024-731"
click at [43, 183] on link "arrow_drop_down Applications" at bounding box center [80, 193] width 161 height 32
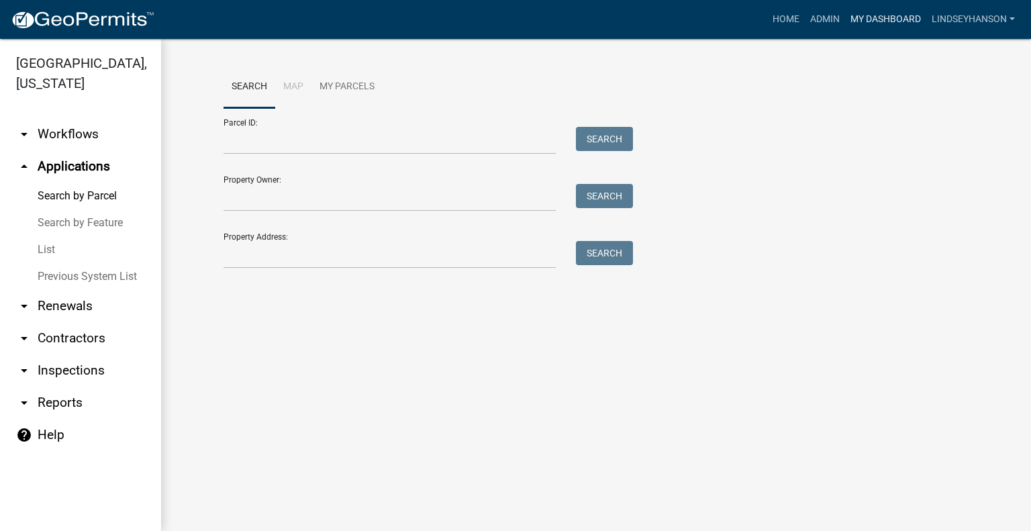
click at [867, 27] on link "My Dashboard" at bounding box center [885, 20] width 81 height 26
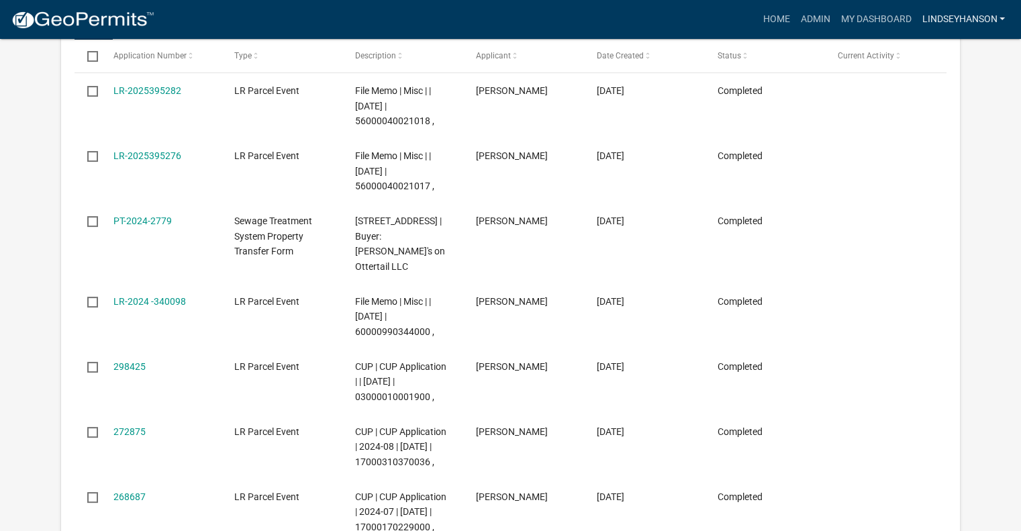
scroll to position [277, 0]
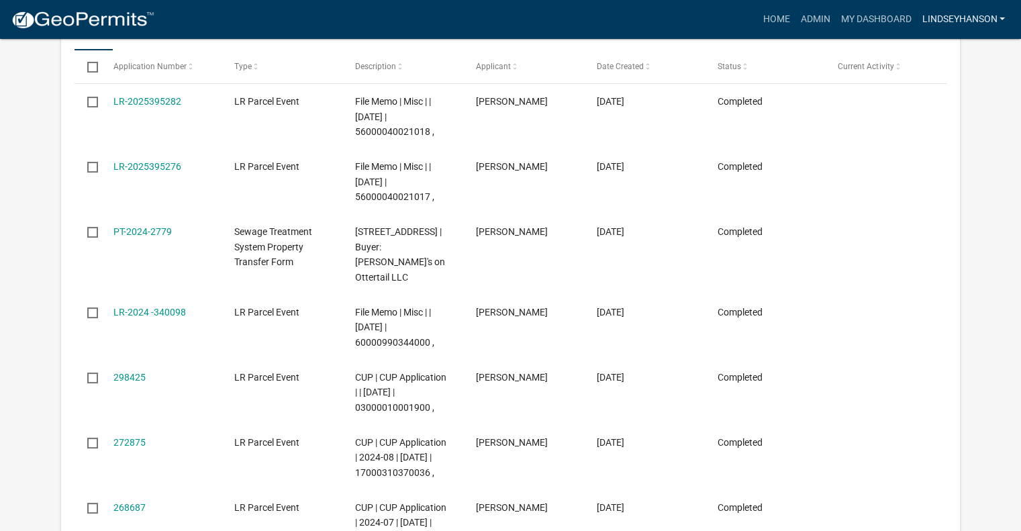
click at [955, 9] on link "Lindseyhanson" at bounding box center [964, 20] width 94 height 26
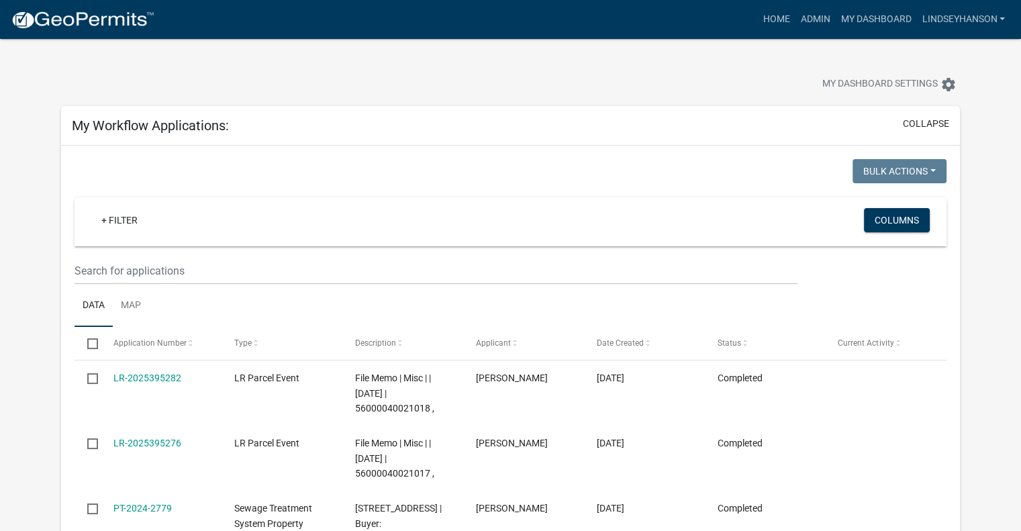
click at [780, 32] on nav "more_horiz Home Admin My Dashboard Lindseyhanson Admin Account Logout" at bounding box center [510, 19] width 1021 height 39
click at [774, 22] on link "Home" at bounding box center [776, 20] width 38 height 26
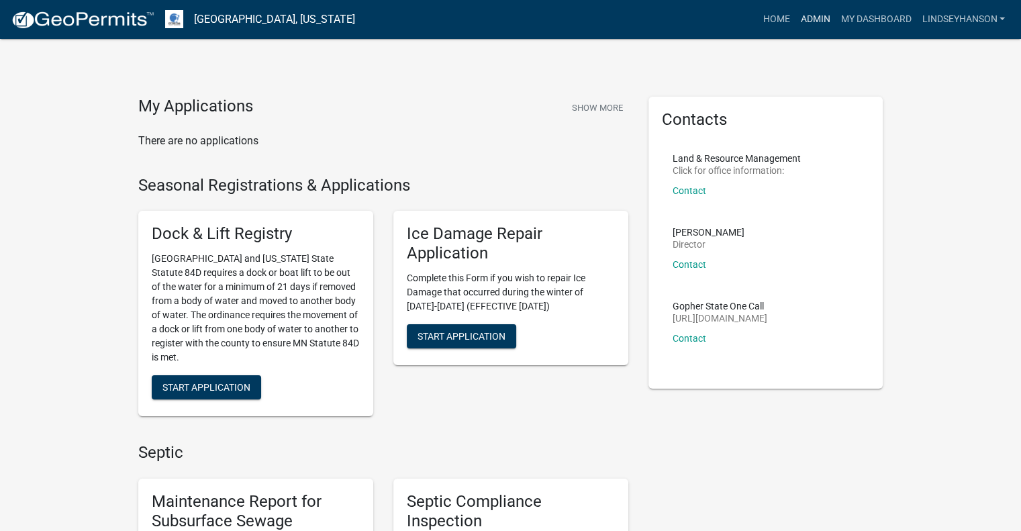
click at [804, 24] on link "Admin" at bounding box center [815, 20] width 40 height 26
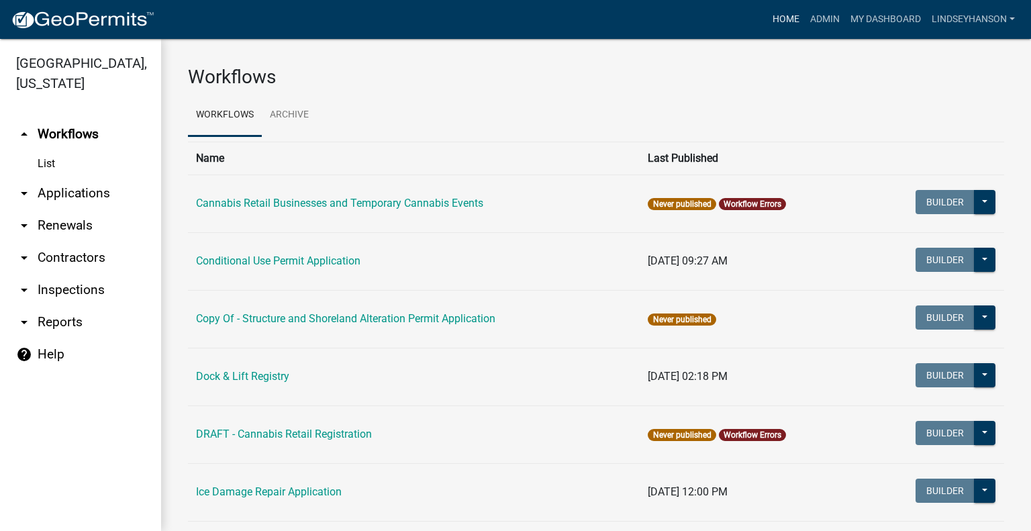
click at [786, 21] on link "Home" at bounding box center [787, 20] width 38 height 26
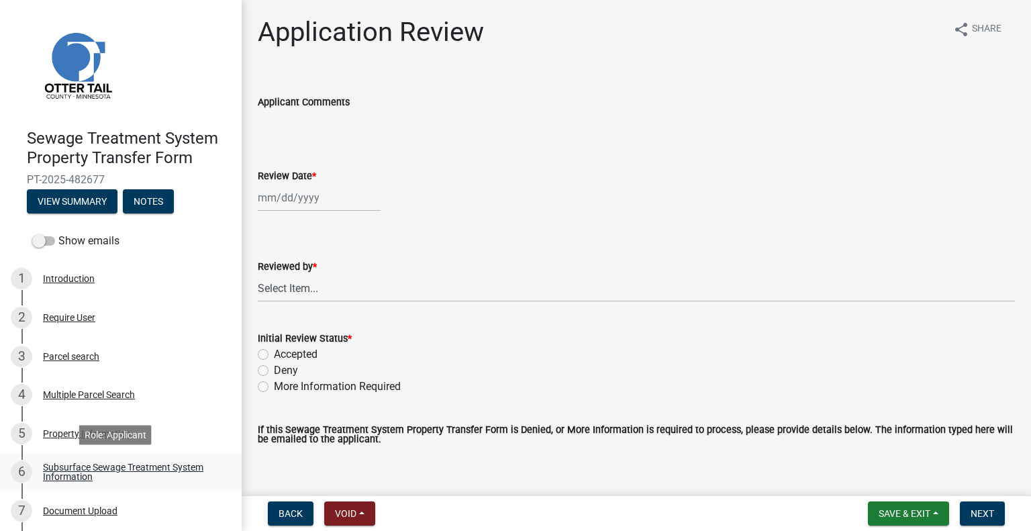
click at [189, 464] on div "Subsurface Sewage Treatment System Information" at bounding box center [131, 472] width 177 height 19
